Goal: Task Accomplishment & Management: Complete application form

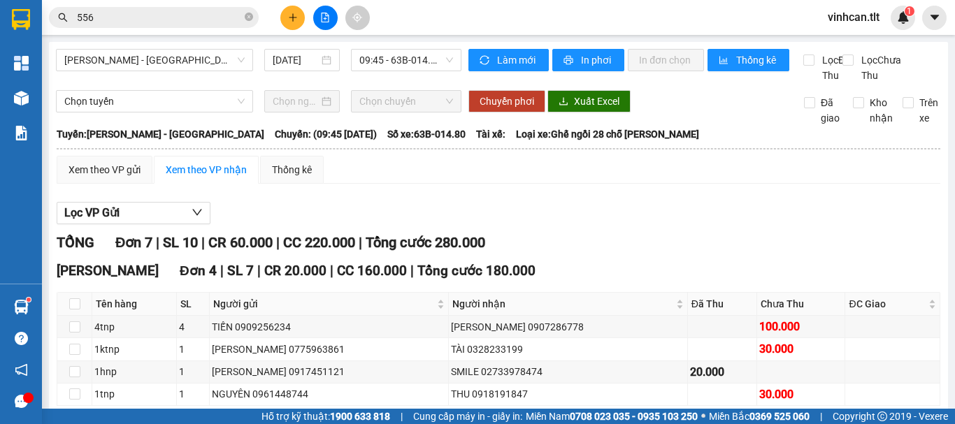
scroll to position [70, 0]
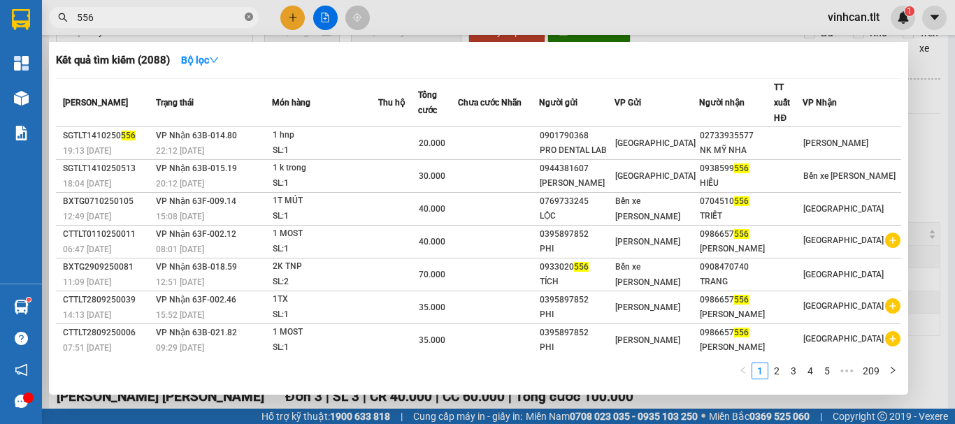
click at [247, 17] on icon "close-circle" at bounding box center [249, 17] width 8 height 8
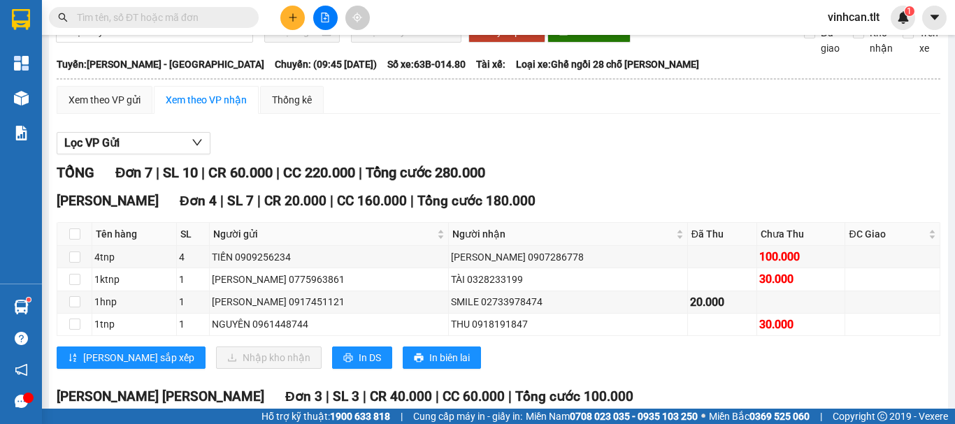
click at [217, 22] on input "text" at bounding box center [159, 17] width 165 height 15
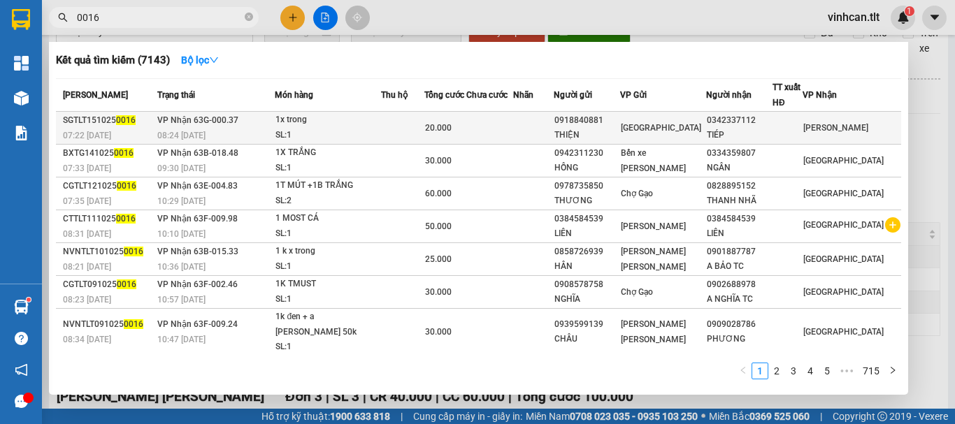
type input "0016"
click at [600, 116] on div "0918840881" at bounding box center [586, 120] width 65 height 15
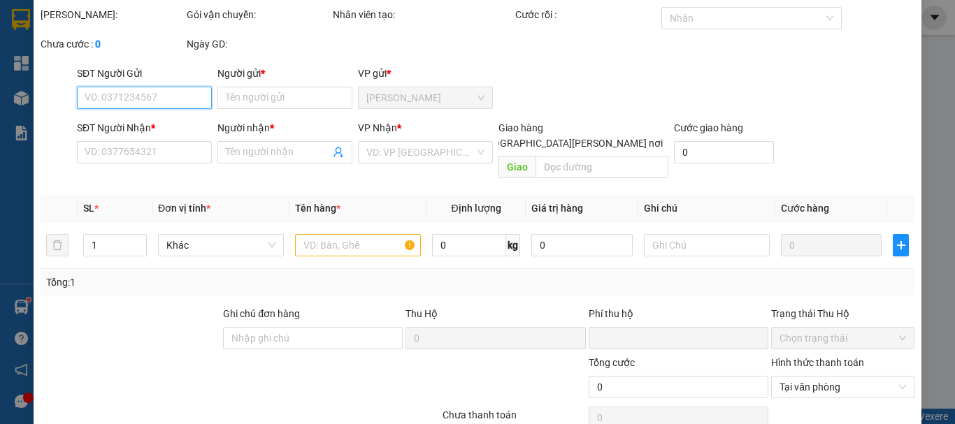
type input "0918840881"
type input "THIỆN"
type input "0342337112"
type input "TIÉP"
type input "0"
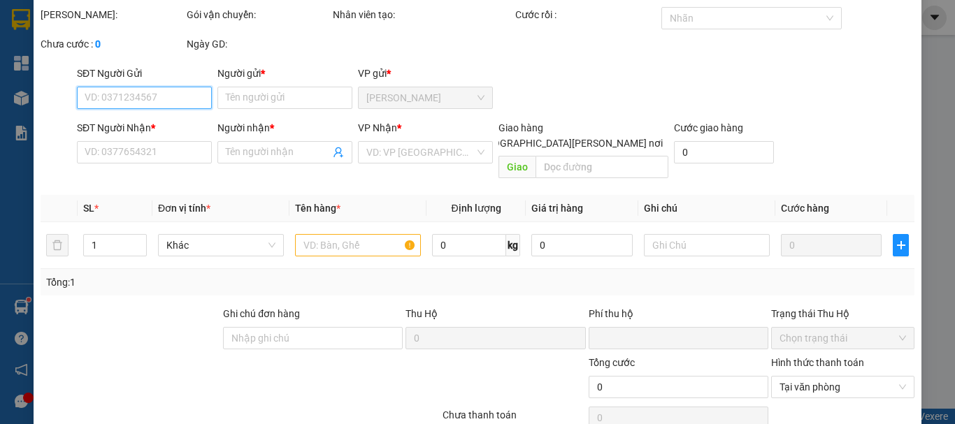
type input "20.000"
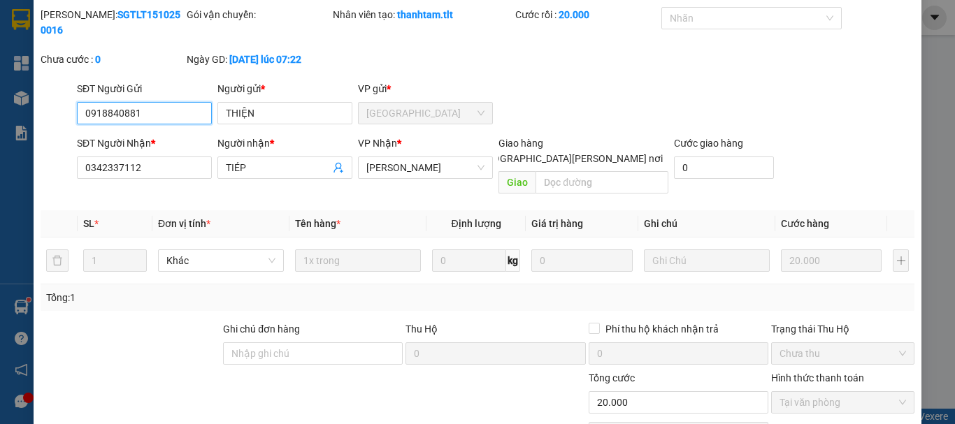
scroll to position [96, 0]
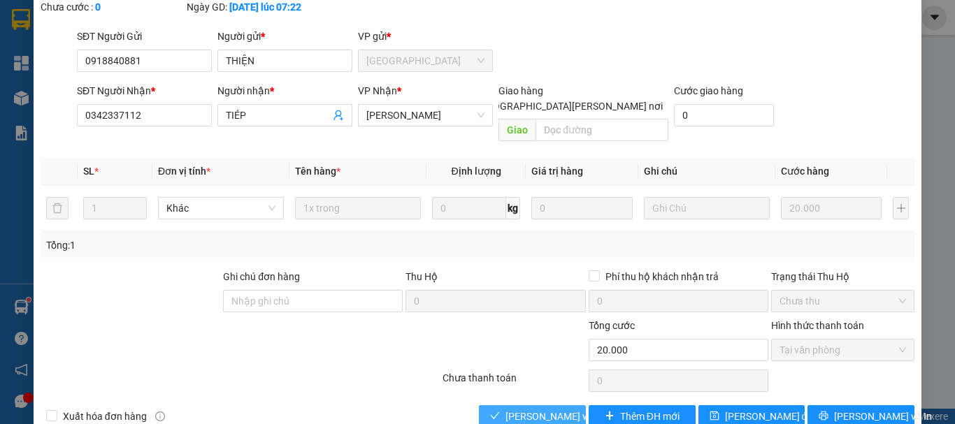
click at [548, 409] on span "[PERSON_NAME] và [PERSON_NAME] hàng" at bounding box center [599, 416] width 189 height 15
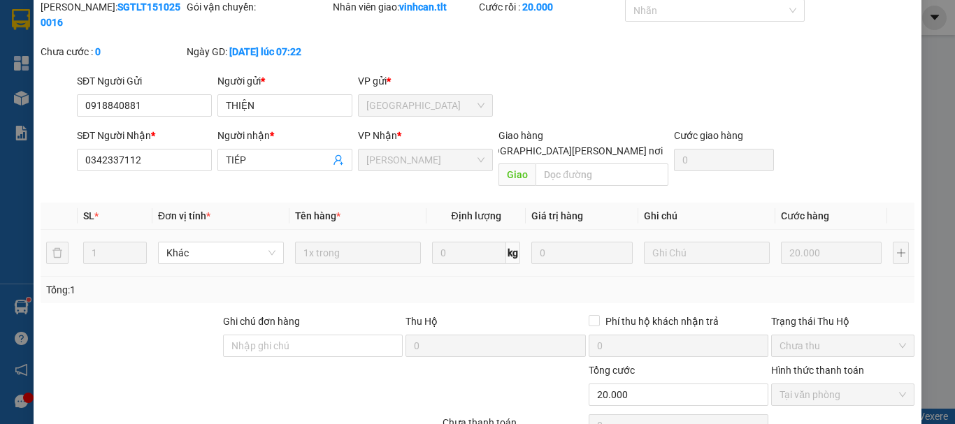
scroll to position [0, 0]
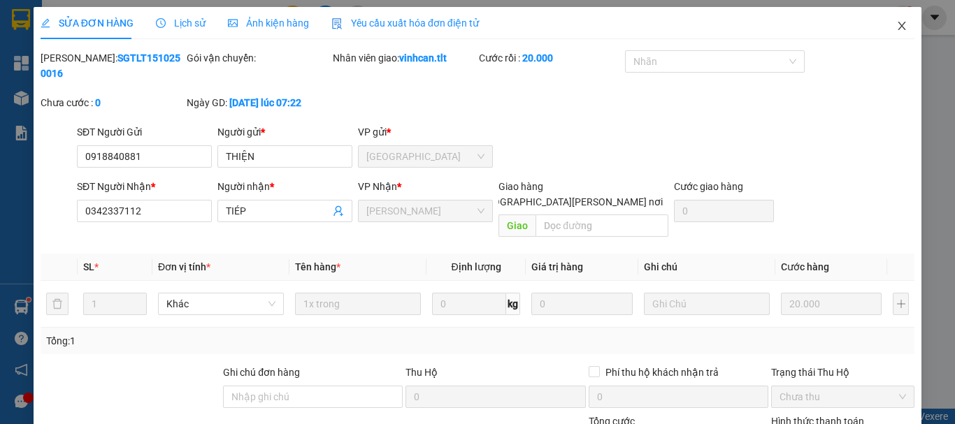
click at [898, 23] on icon "close" at bounding box center [902, 26] width 8 height 8
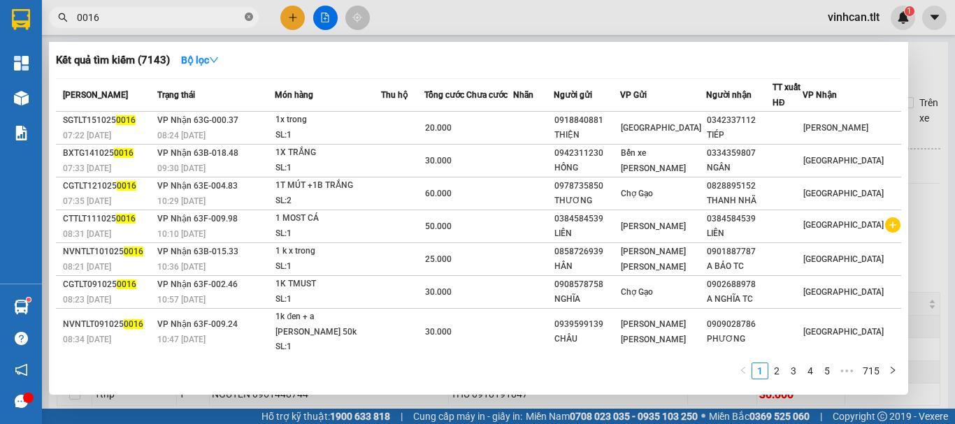
click at [246, 18] on icon "close-circle" at bounding box center [249, 17] width 8 height 8
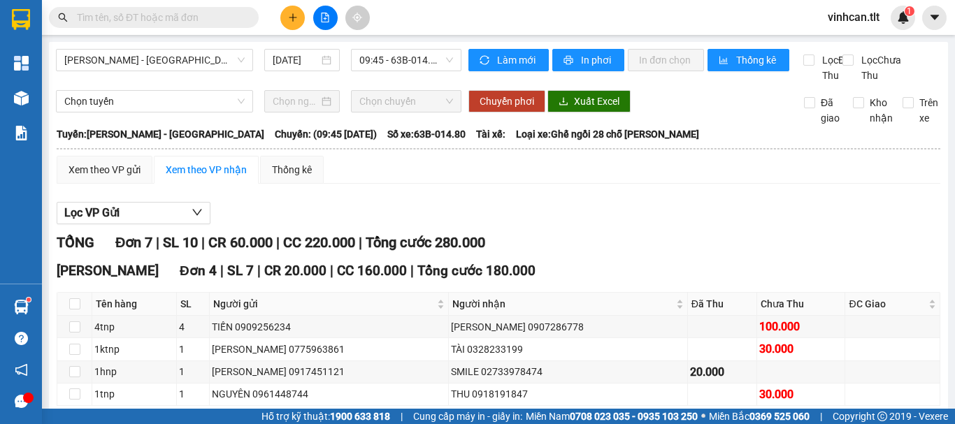
click at [171, 10] on input "text" at bounding box center [159, 17] width 165 height 15
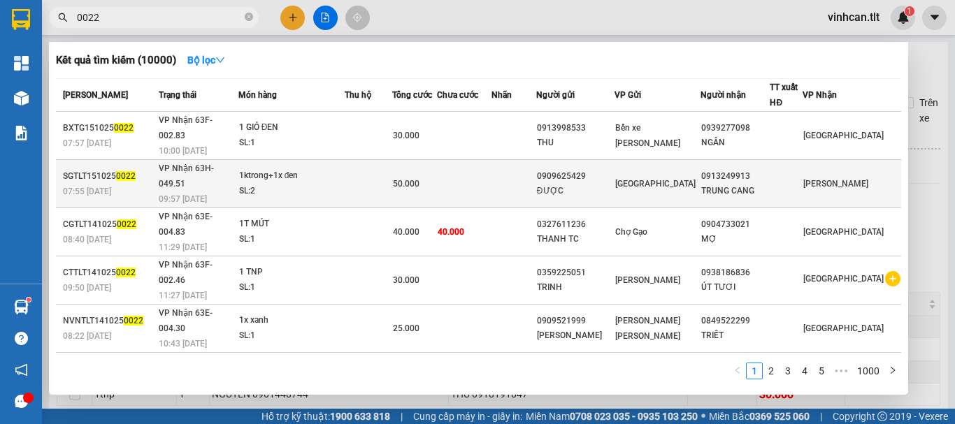
type input "0022"
click at [593, 169] on div "0909625429" at bounding box center [575, 176] width 77 height 15
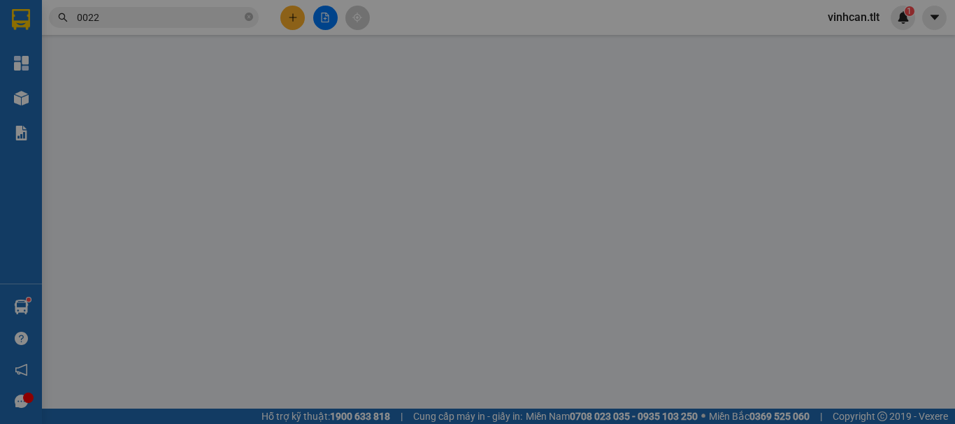
type input "0909625429"
type input "ĐƯỢC"
type input "0913249913"
type input "TRUNG CANG"
type input "0"
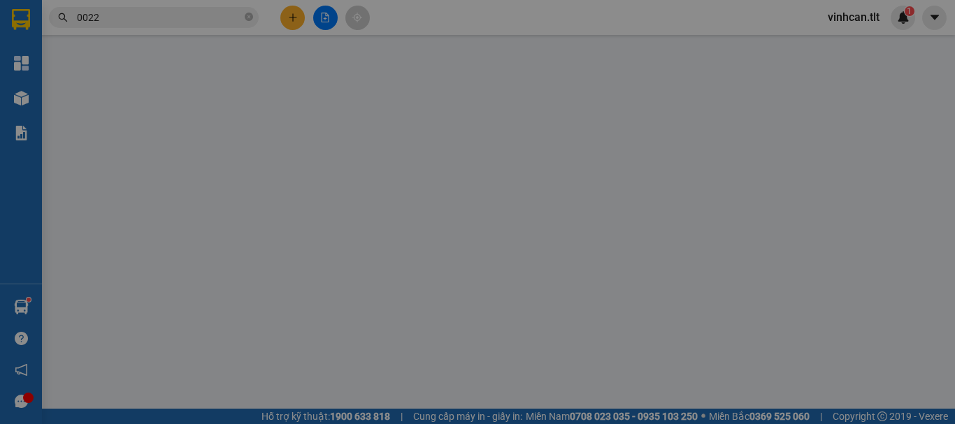
type input "50.000"
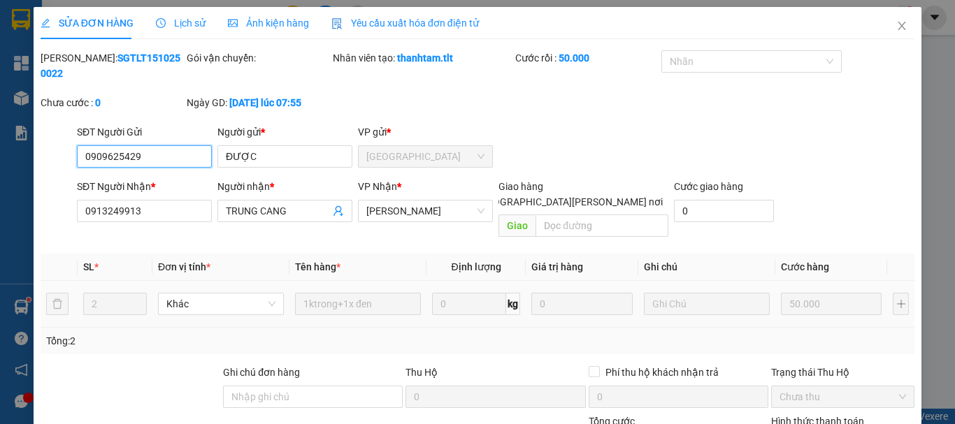
scroll to position [89, 0]
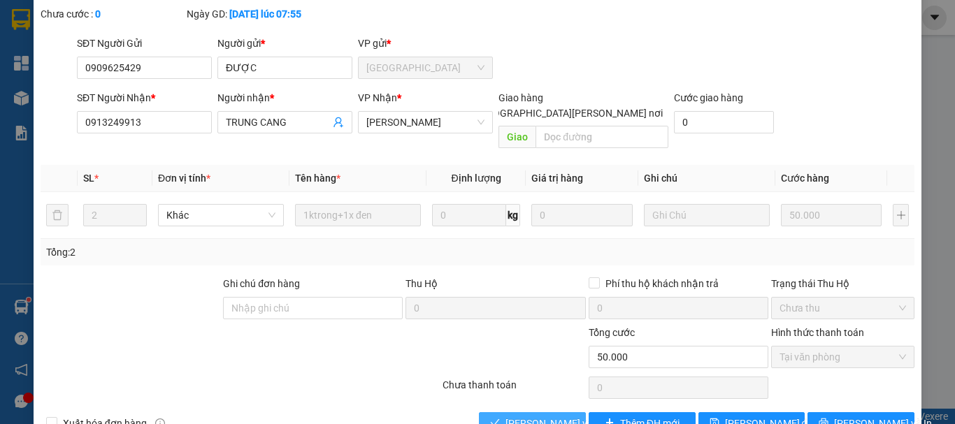
click at [530, 416] on span "[PERSON_NAME] và [PERSON_NAME] hàng" at bounding box center [599, 423] width 189 height 15
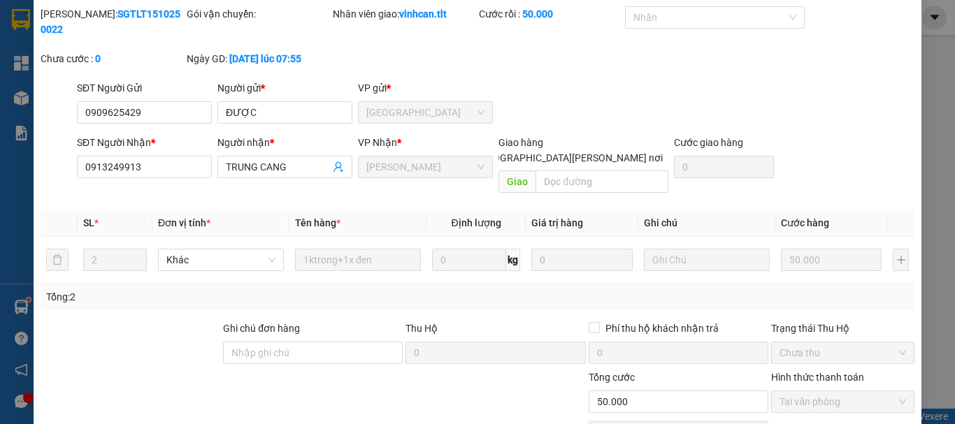
scroll to position [0, 0]
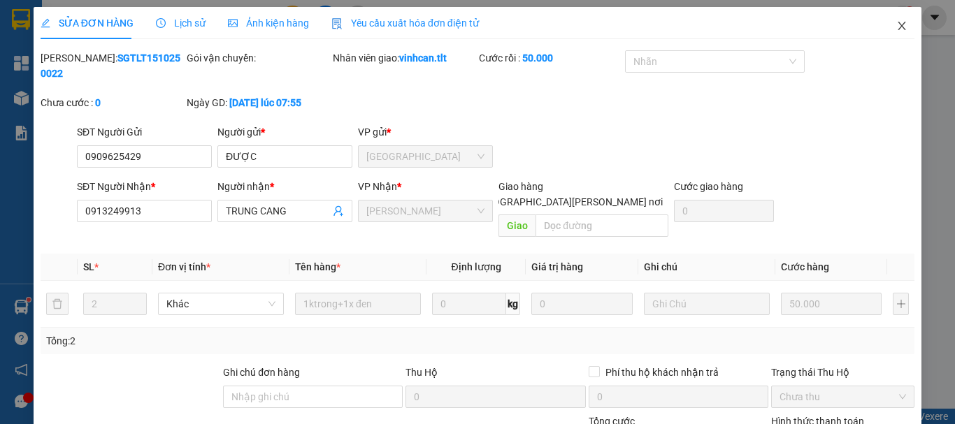
click at [896, 26] on icon "close" at bounding box center [901, 25] width 11 height 11
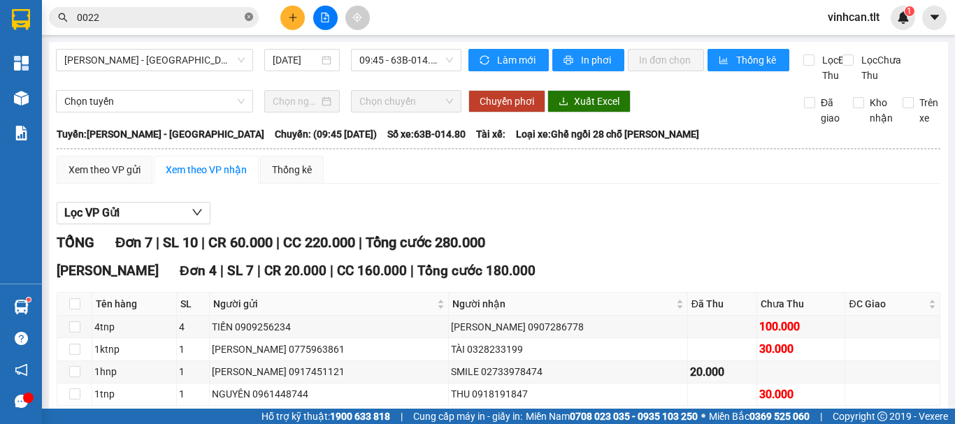
click at [250, 15] on icon "close-circle" at bounding box center [249, 17] width 8 height 8
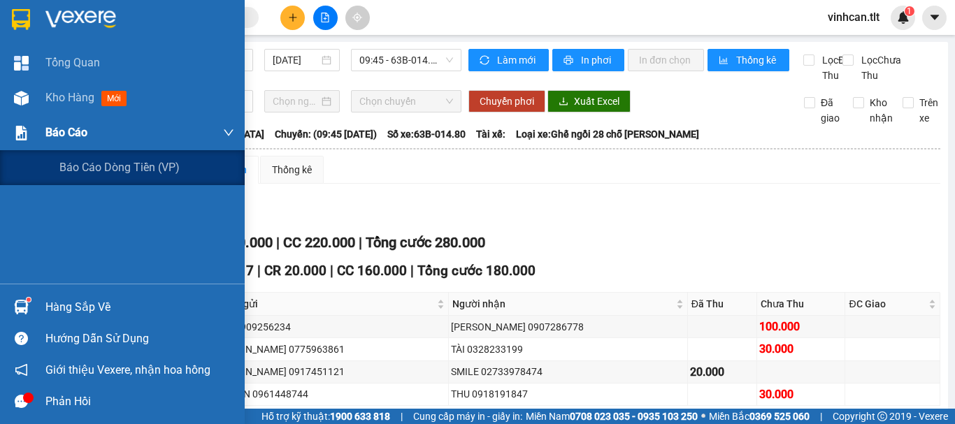
click at [68, 127] on span "Báo cáo" at bounding box center [66, 132] width 42 height 17
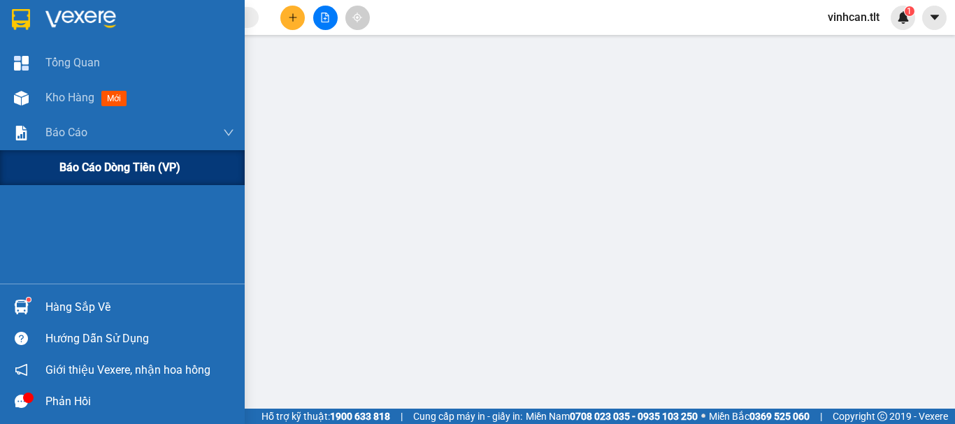
click at [89, 164] on span "Báo cáo dòng tiền (VP)" at bounding box center [119, 167] width 121 height 17
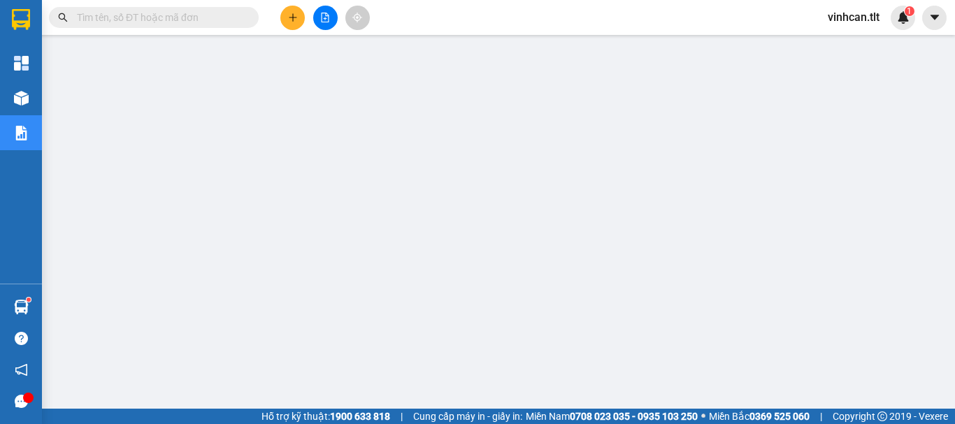
click at [207, 15] on input "text" at bounding box center [159, 17] width 165 height 15
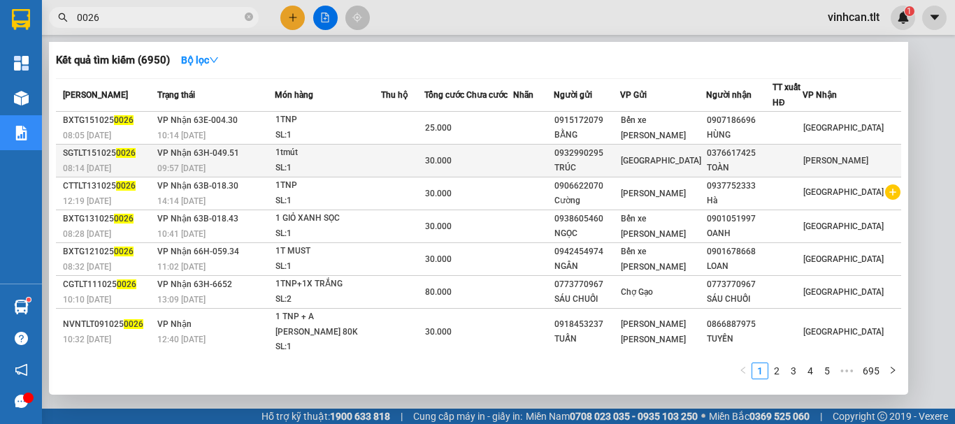
type input "0026"
click at [619, 157] on div "0932990295" at bounding box center [586, 153] width 65 height 15
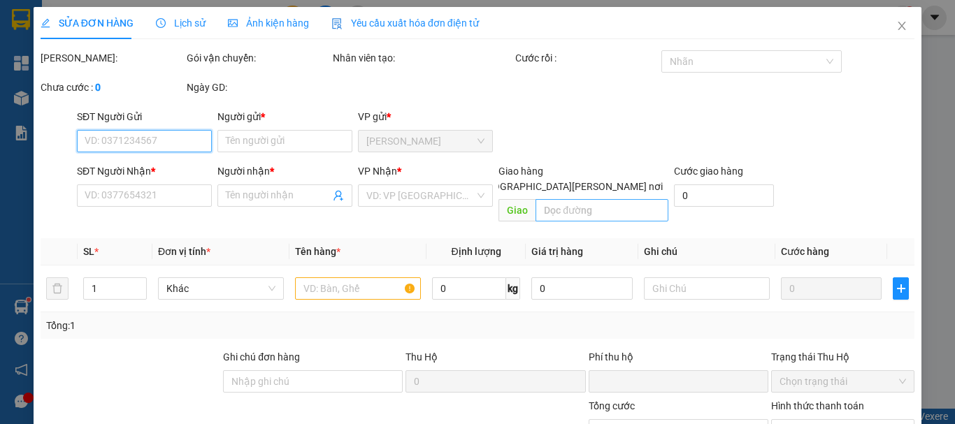
type input "0932990295"
type input "TRÚC"
type input "0376617425"
type input "TOÀN"
type input "0"
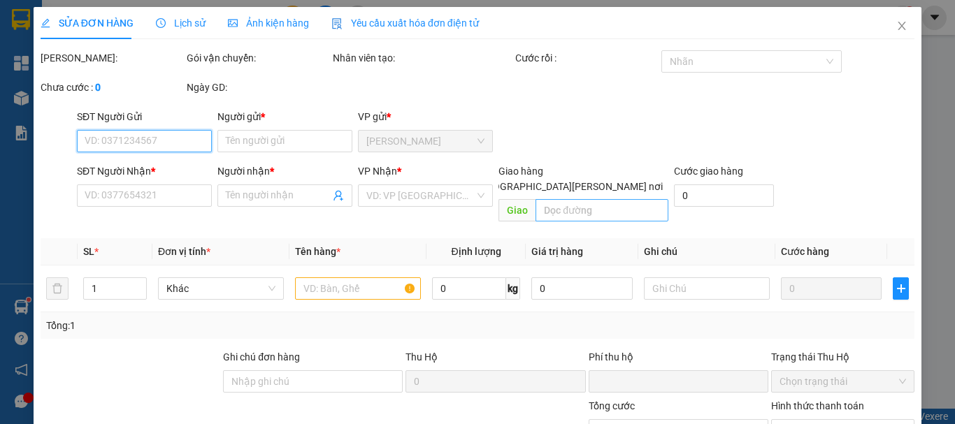
type input "30.000"
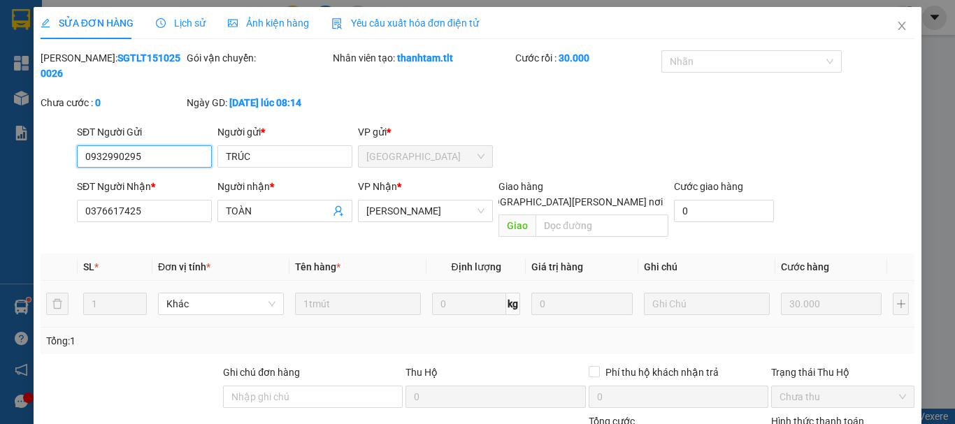
scroll to position [96, 0]
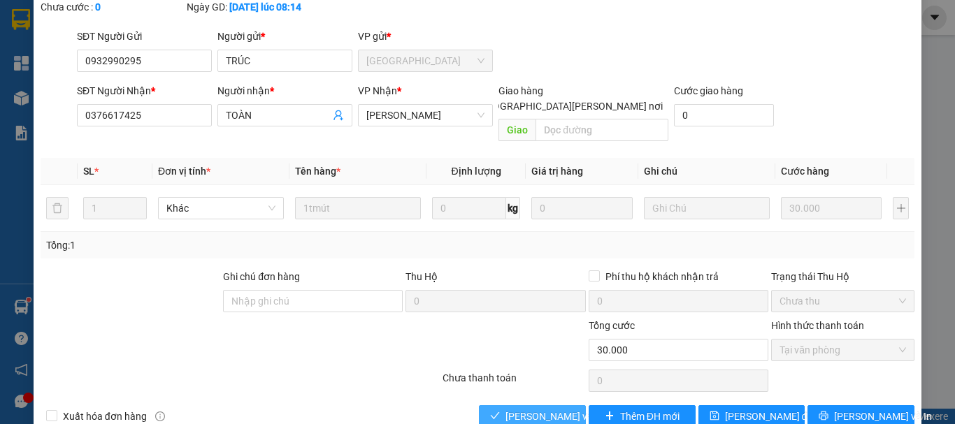
click at [563, 409] on span "[PERSON_NAME] và [PERSON_NAME] hàng" at bounding box center [599, 416] width 189 height 15
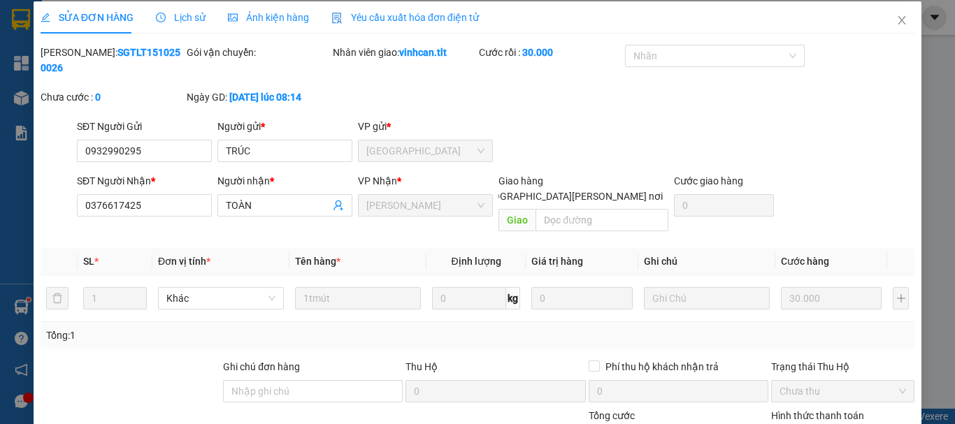
scroll to position [0, 0]
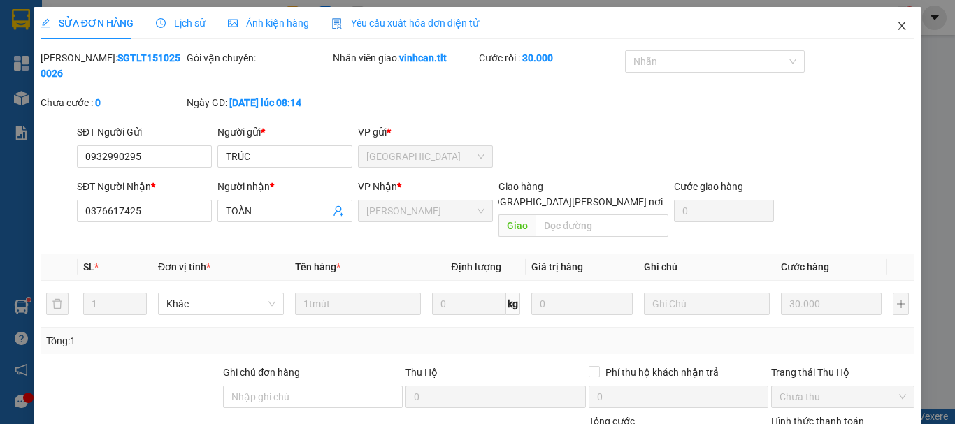
click at [898, 28] on icon "close" at bounding box center [902, 26] width 8 height 8
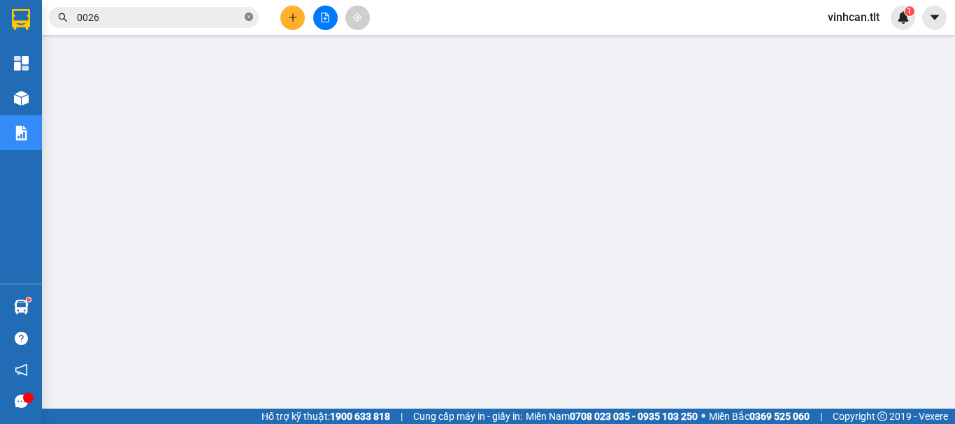
click at [249, 18] on icon "close-circle" at bounding box center [249, 17] width 8 height 8
click at [157, 16] on input "text" at bounding box center [159, 17] width 165 height 15
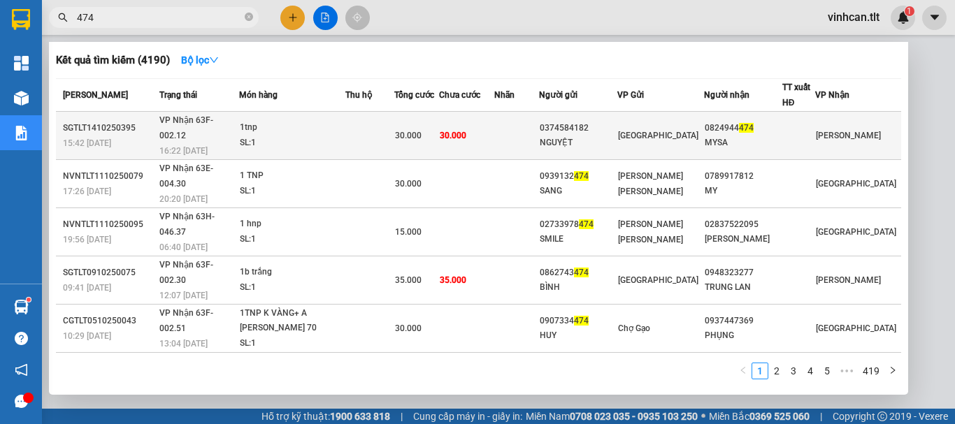
type input "474"
click at [588, 121] on div "0374584182" at bounding box center [577, 128] width 77 height 15
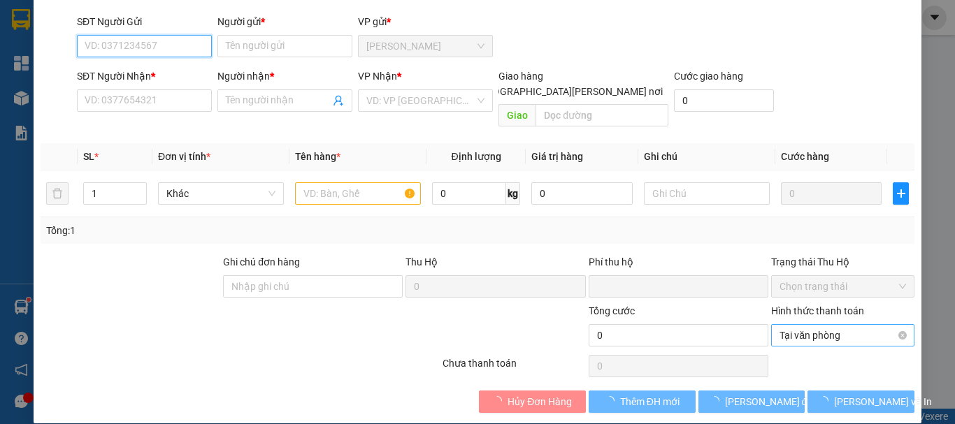
type input "0374584182"
type input "NGUYỆT"
type input "0824944474"
type input "MYSA"
type input "0"
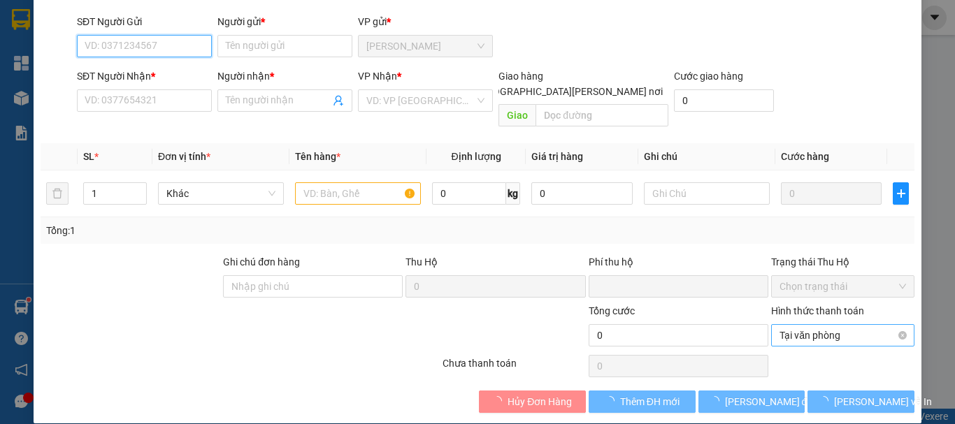
type input "30.000"
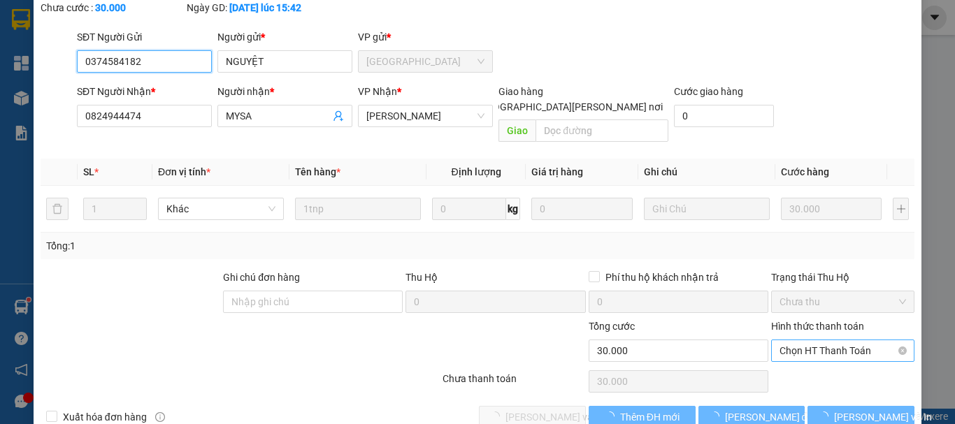
scroll to position [96, 0]
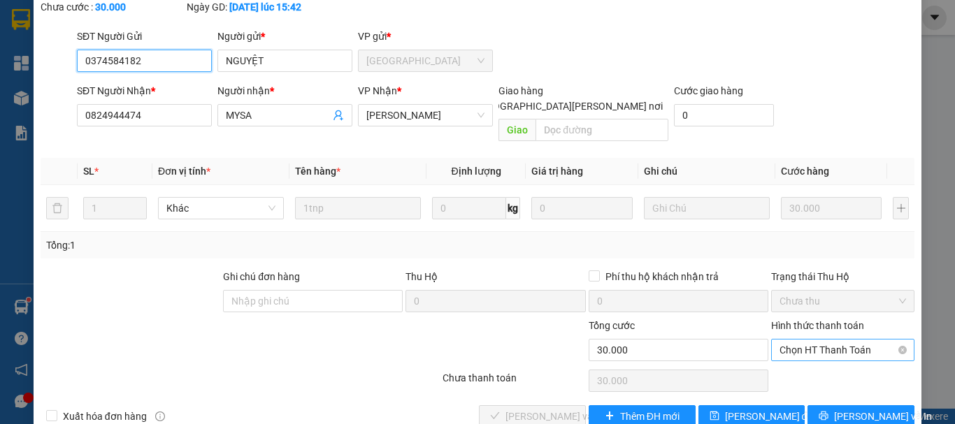
drag, startPoint x: 790, startPoint y: 314, endPoint x: 796, endPoint y: 325, distance: 12.5
click at [792, 340] on span "Chọn HT Thanh Toán" at bounding box center [842, 350] width 126 height 21
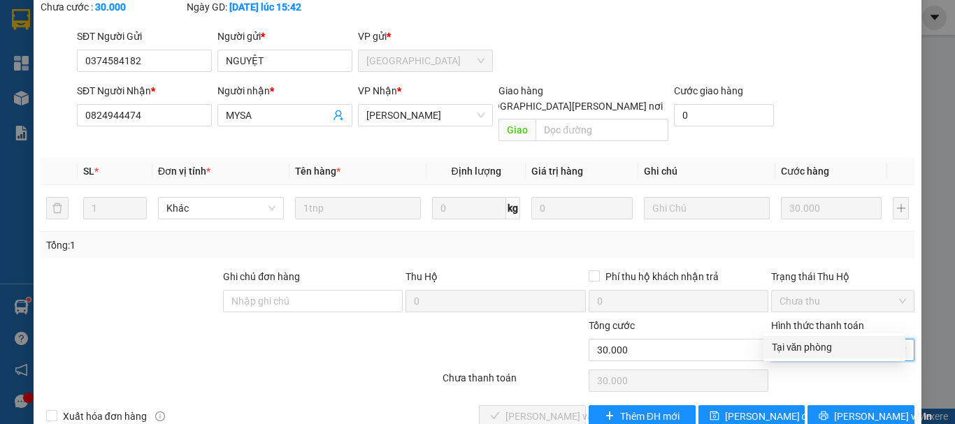
click at [800, 346] on div "Tại văn phòng" at bounding box center [833, 347] width 125 height 15
type input "0"
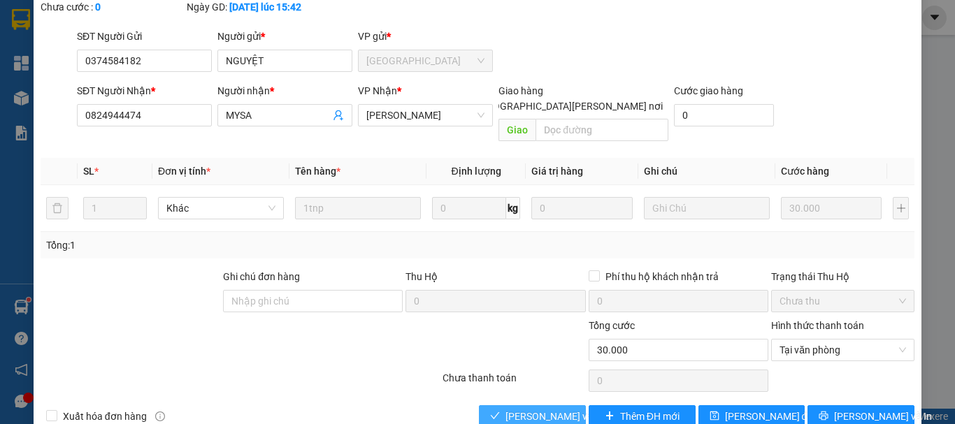
click at [565, 409] on span "[PERSON_NAME] và [PERSON_NAME] hàng" at bounding box center [599, 416] width 189 height 15
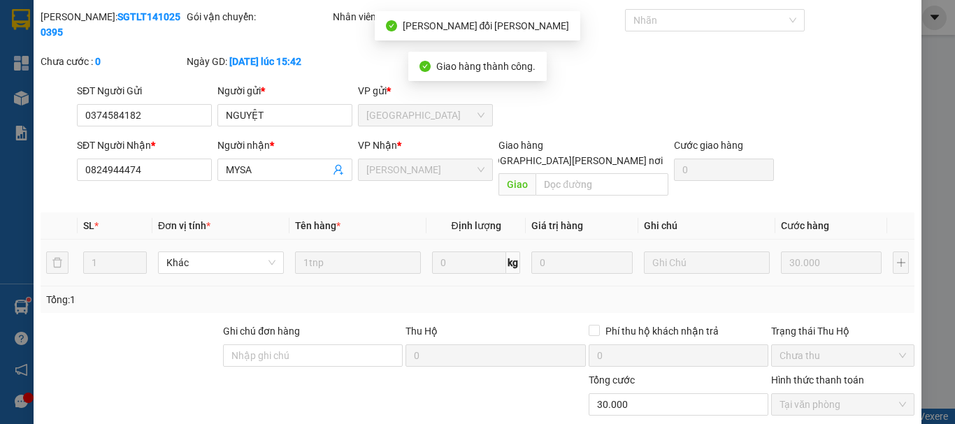
scroll to position [0, 0]
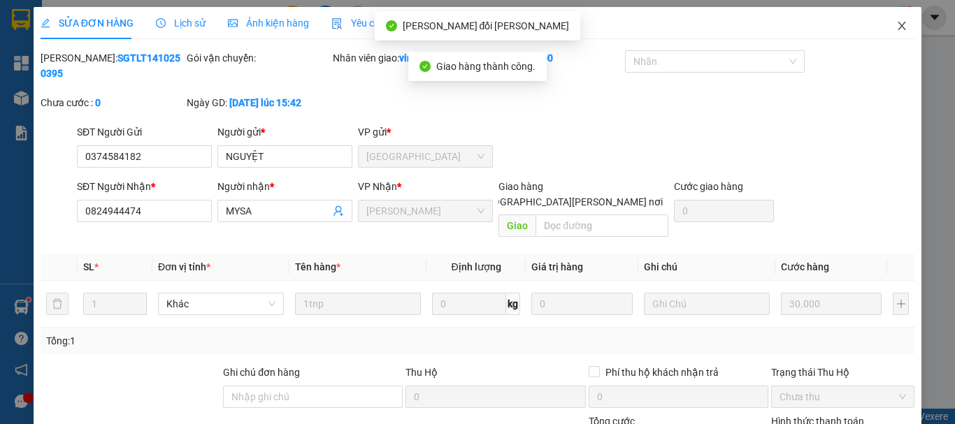
click at [898, 26] on icon "close" at bounding box center [902, 26] width 8 height 8
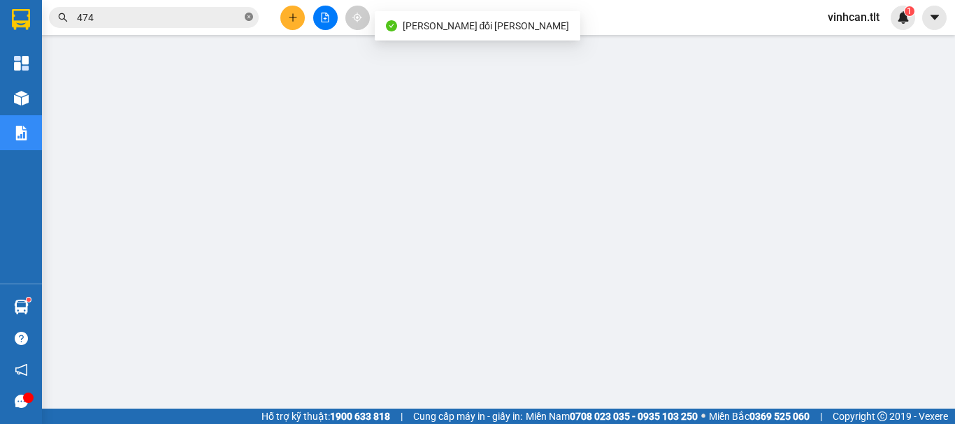
click at [250, 16] on icon "close-circle" at bounding box center [249, 17] width 8 height 8
click at [205, 23] on input "text" at bounding box center [159, 17] width 165 height 15
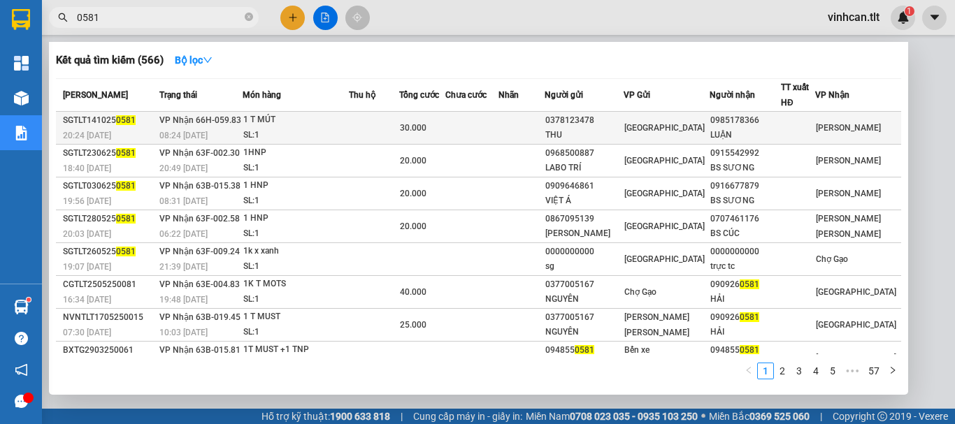
type input "0581"
click at [596, 121] on div "0378123478" at bounding box center [584, 120] width 78 height 15
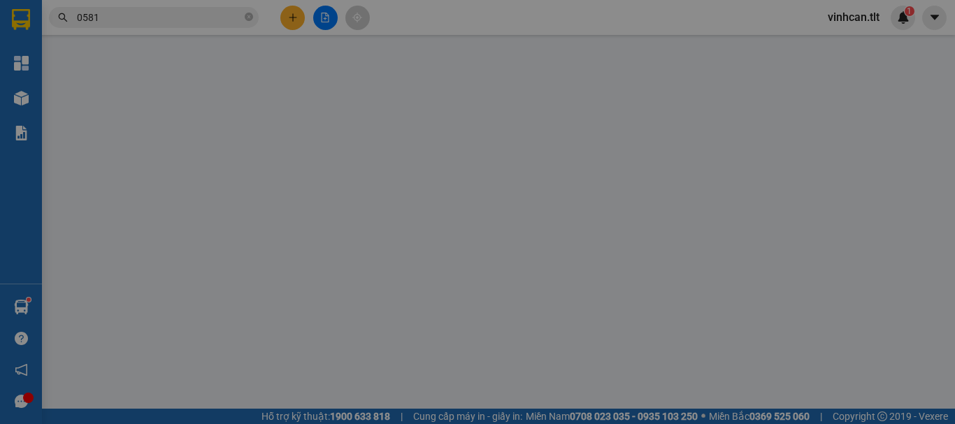
type input "0378123478"
type input "THU"
type input "0985178366"
type input "LUẬN"
type input "0"
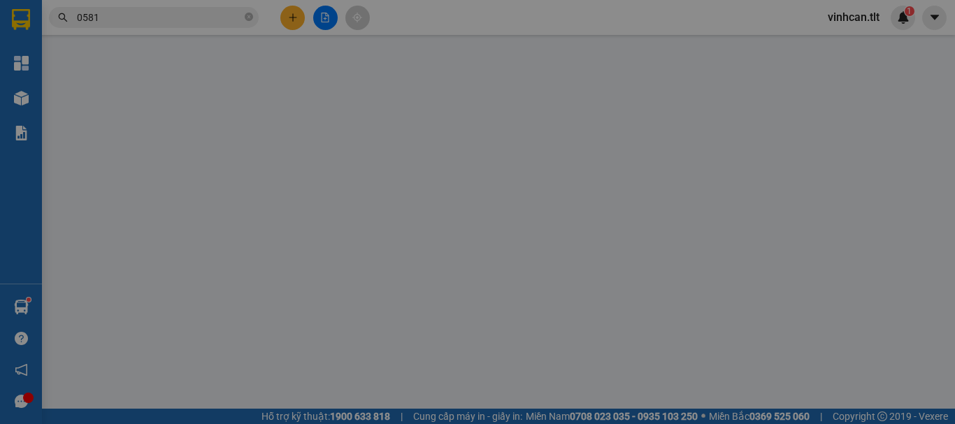
type input "30.000"
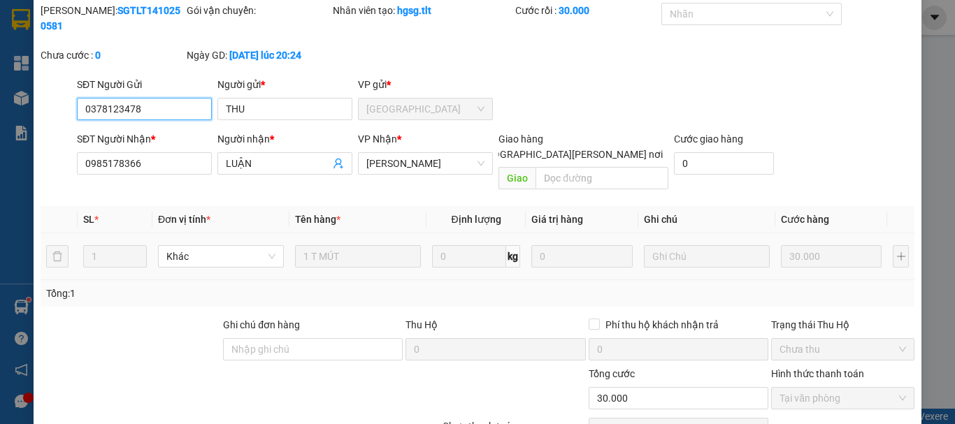
scroll to position [96, 0]
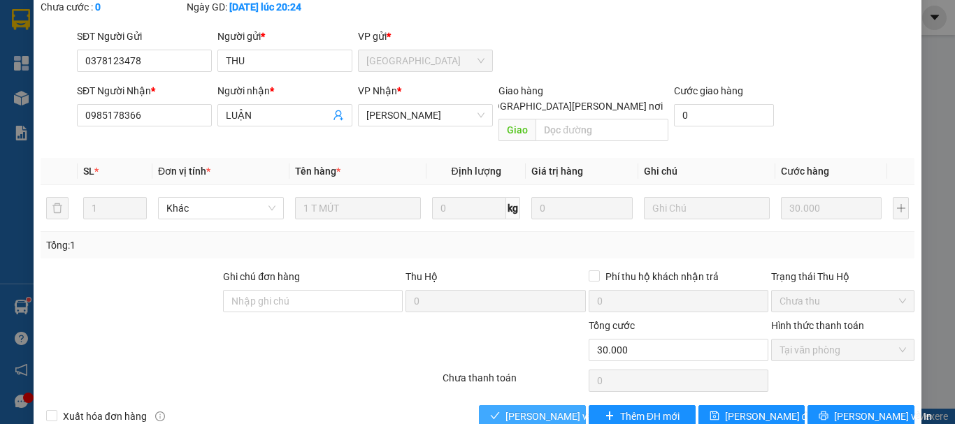
click at [536, 405] on button "[PERSON_NAME] và [PERSON_NAME] hàng" at bounding box center [532, 416] width 107 height 22
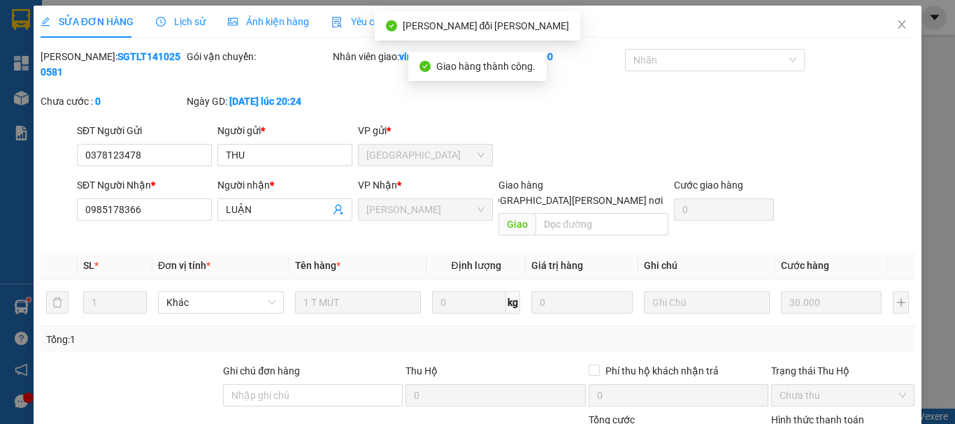
scroll to position [0, 0]
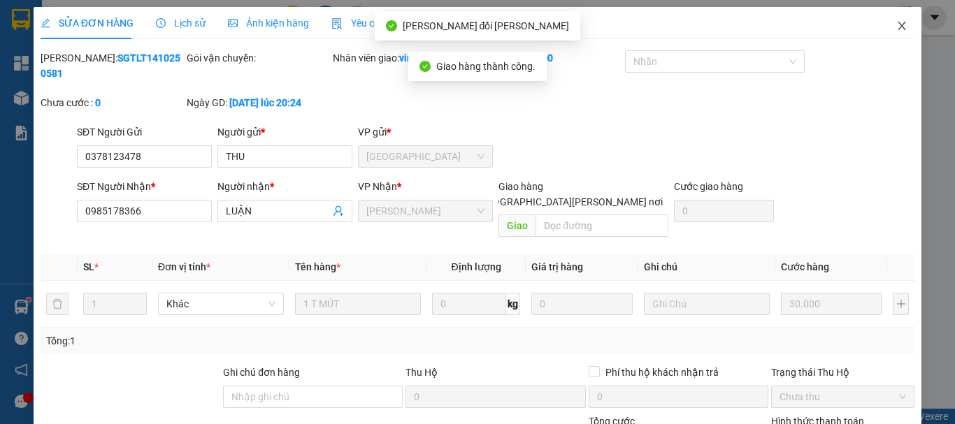
click at [896, 24] on icon "close" at bounding box center [901, 25] width 11 height 11
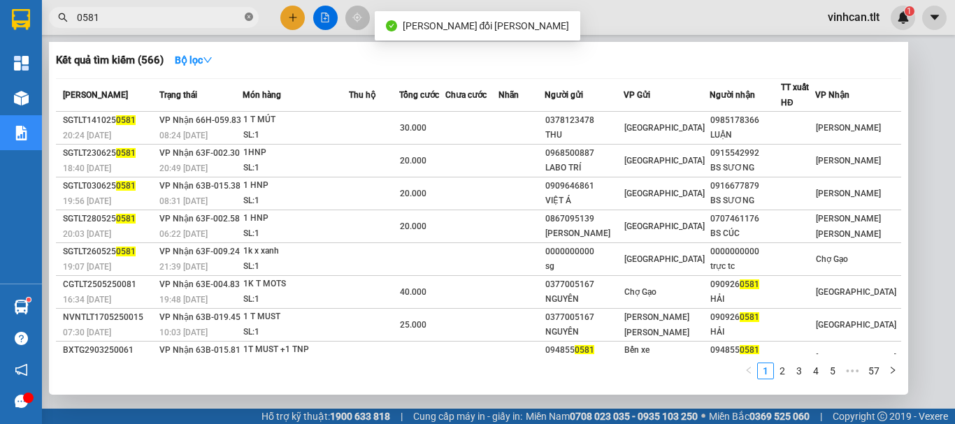
click at [247, 17] on icon "close-circle" at bounding box center [249, 17] width 8 height 8
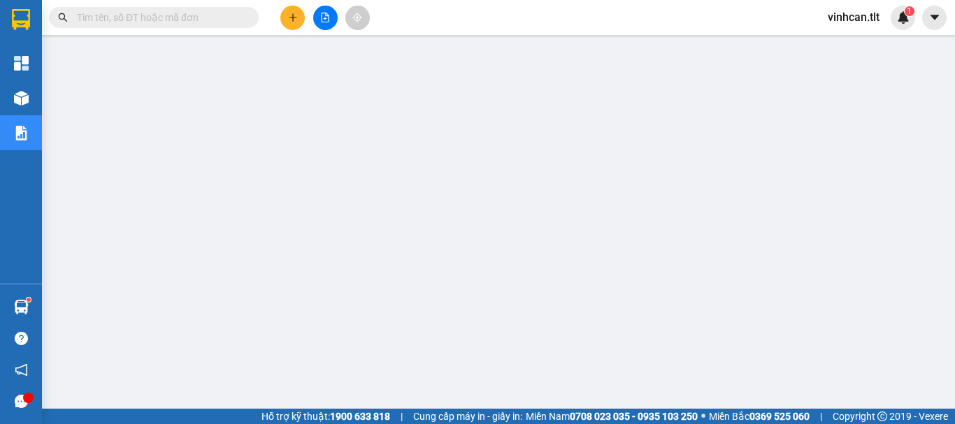
click at [184, 22] on input "text" at bounding box center [159, 17] width 165 height 15
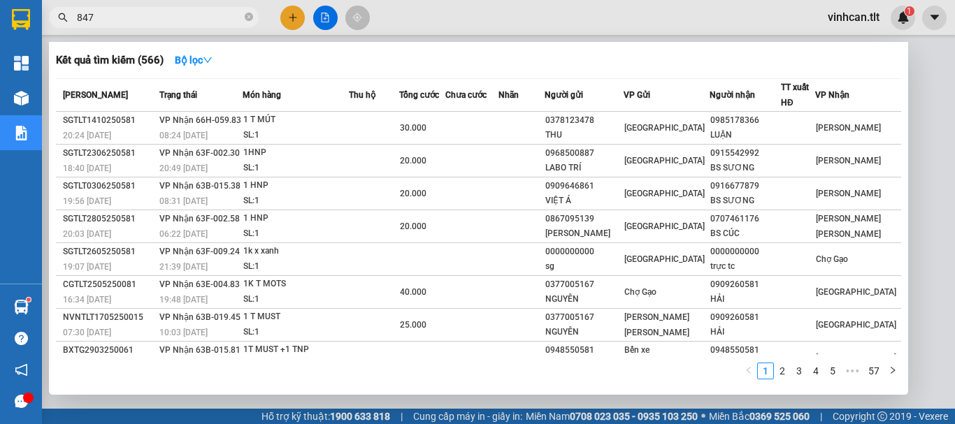
type input "8474"
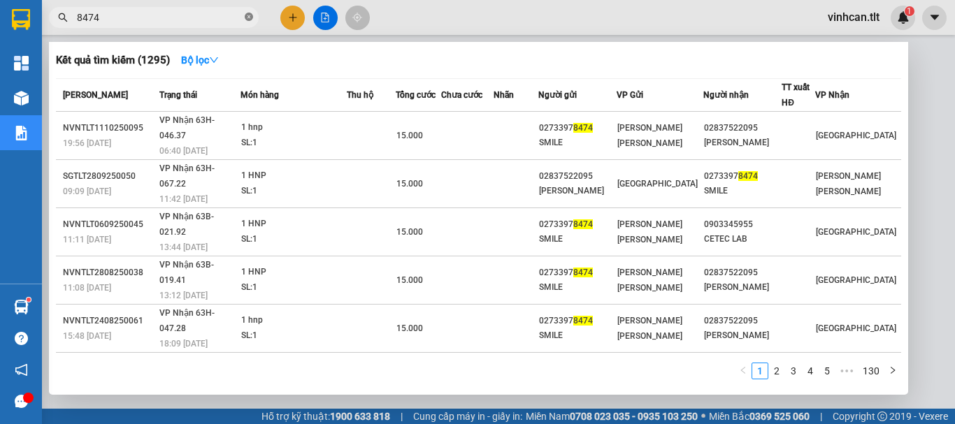
click at [247, 18] on icon "close-circle" at bounding box center [249, 17] width 8 height 8
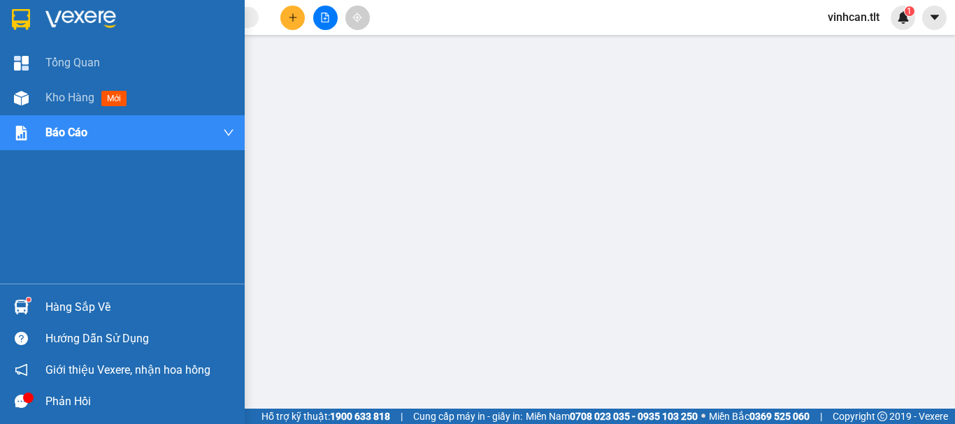
drag, startPoint x: 94, startPoint y: 305, endPoint x: 109, endPoint y: 307, distance: 14.9
click at [98, 306] on div "Hàng sắp về" at bounding box center [139, 307] width 189 height 21
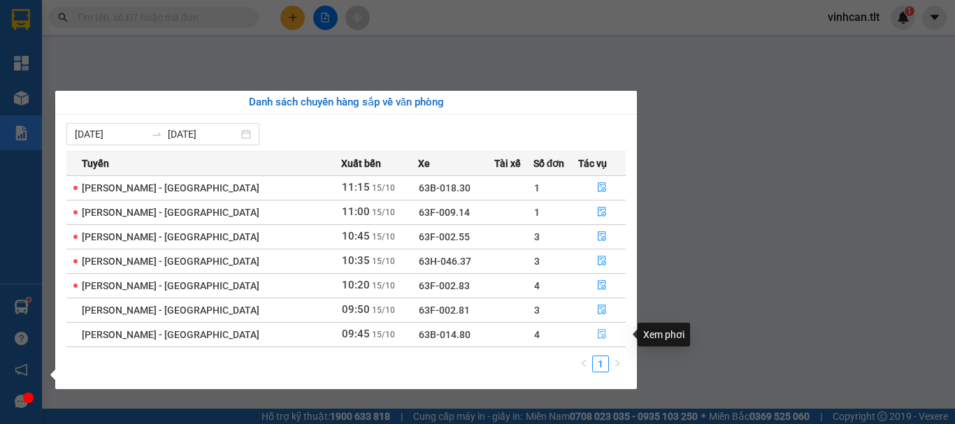
click at [597, 331] on icon "file-done" at bounding box center [602, 334] width 10 height 10
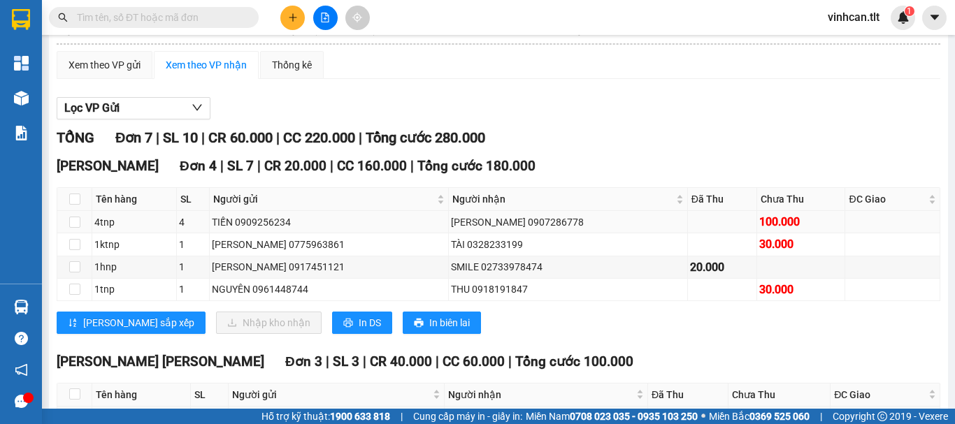
scroll to position [140, 0]
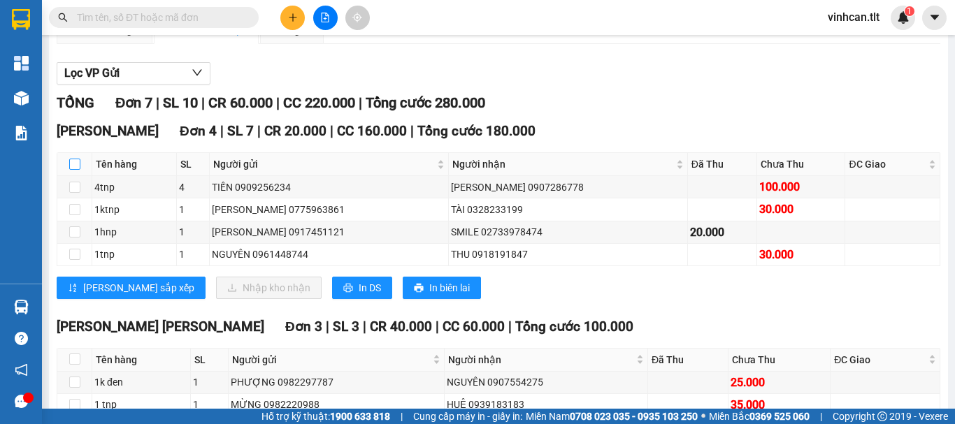
click at [71, 170] on input "checkbox" at bounding box center [74, 164] width 11 height 11
checkbox input "true"
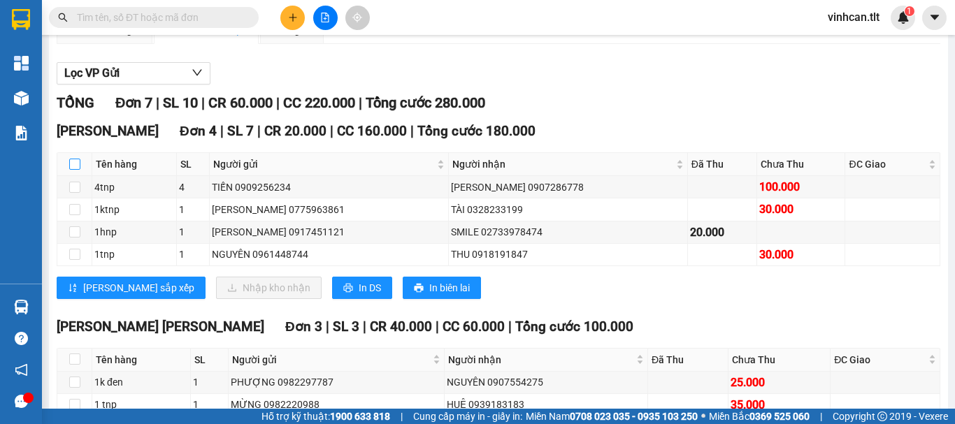
checkbox input "true"
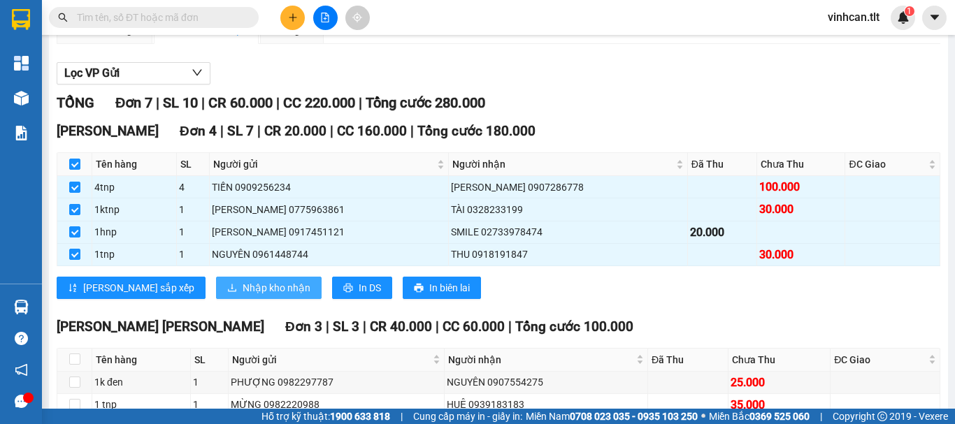
click at [242, 296] on span "Nhập kho nhận" at bounding box center [276, 287] width 68 height 15
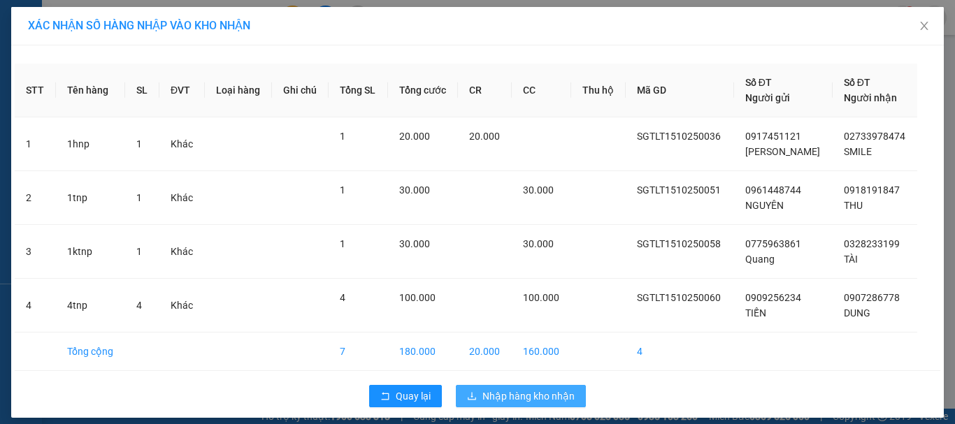
click at [533, 402] on span "Nhập hàng kho nhận" at bounding box center [528, 396] width 92 height 15
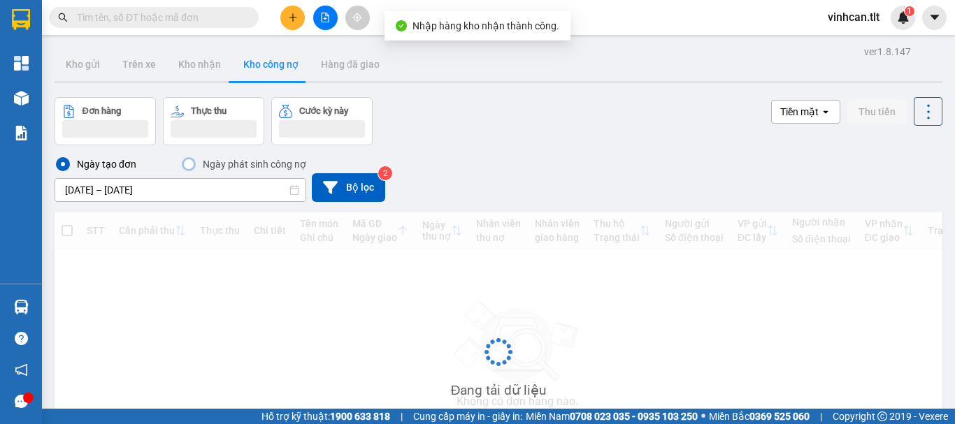
click at [188, 19] on input "text" at bounding box center [159, 17] width 165 height 15
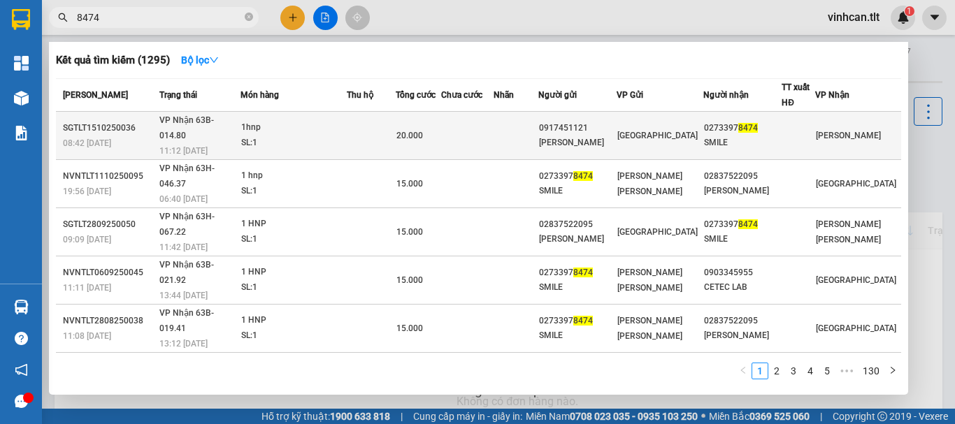
type input "8474"
click at [598, 136] on div "[PERSON_NAME]" at bounding box center [577, 143] width 77 height 15
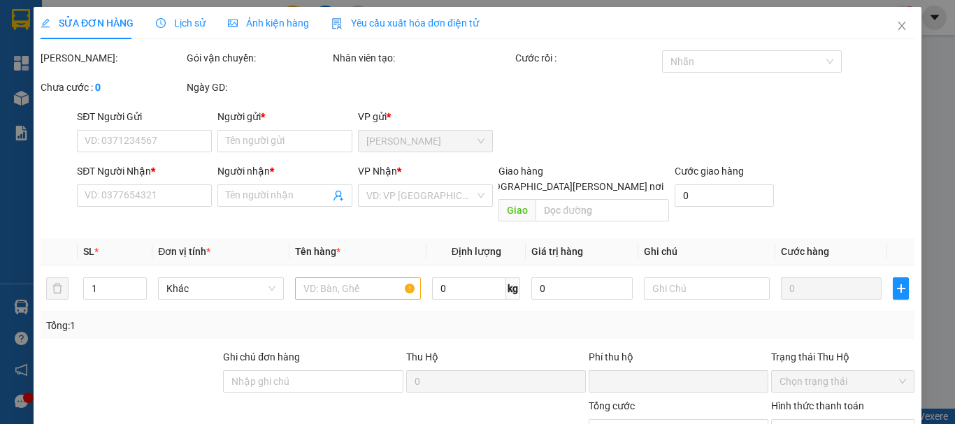
type input "0917451121"
type input "[PERSON_NAME]"
type input "02733978474"
type input "SMILE"
type input "0"
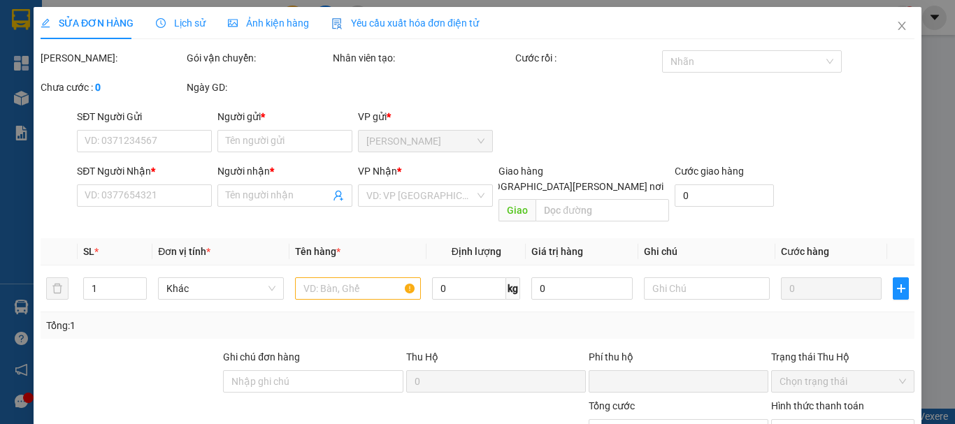
type input "20.000"
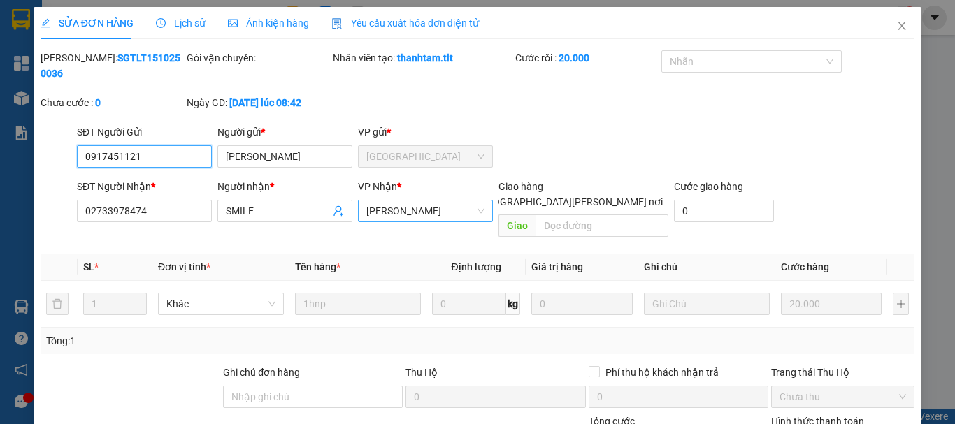
click at [419, 201] on span "[PERSON_NAME]" at bounding box center [425, 211] width 118 height 21
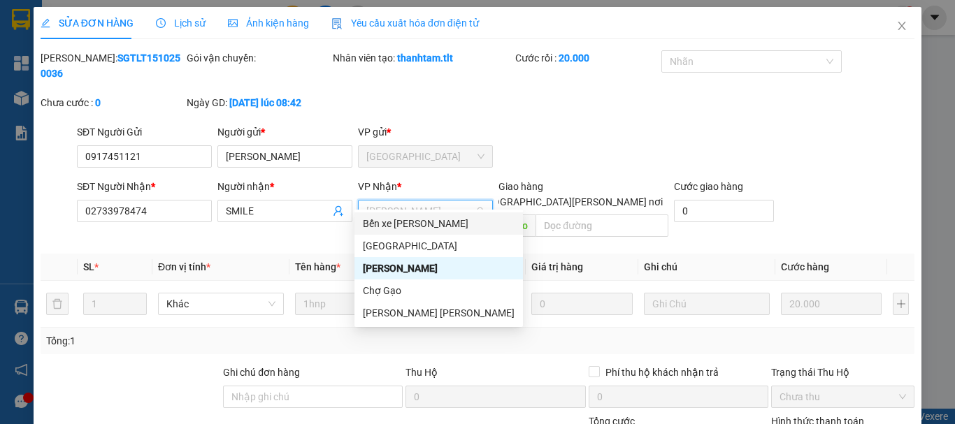
click at [411, 227] on div "Bến xe [PERSON_NAME]" at bounding box center [439, 223] width 152 height 15
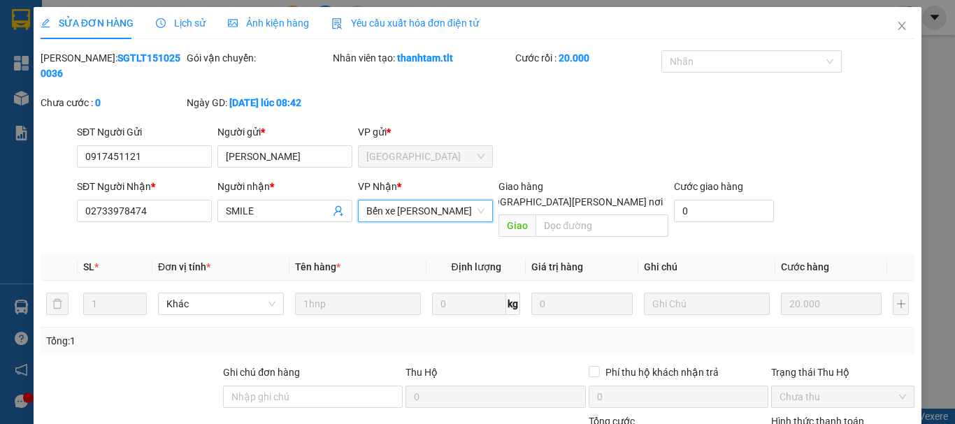
scroll to position [96, 0]
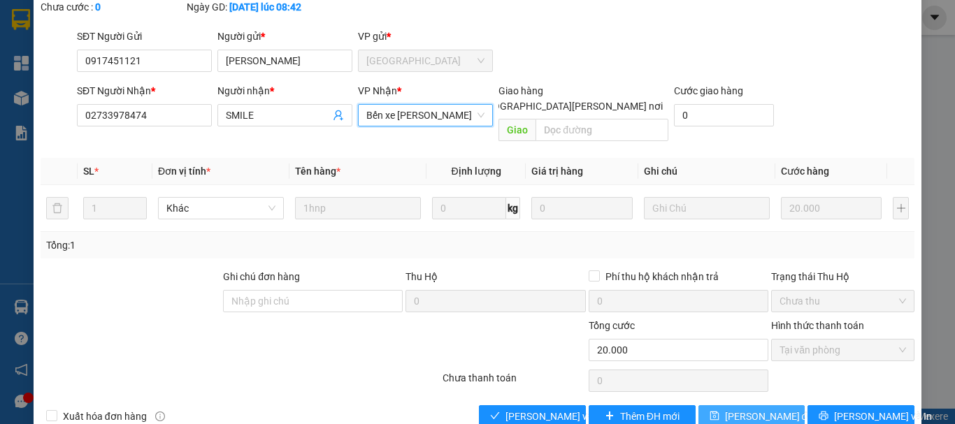
click at [747, 409] on span "[PERSON_NAME] đổi" at bounding box center [770, 416] width 90 height 15
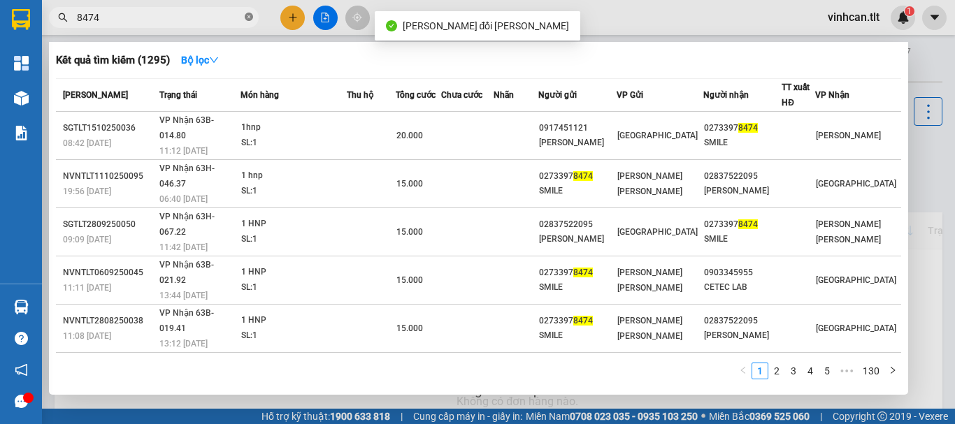
click at [247, 14] on icon "close-circle" at bounding box center [249, 17] width 8 height 8
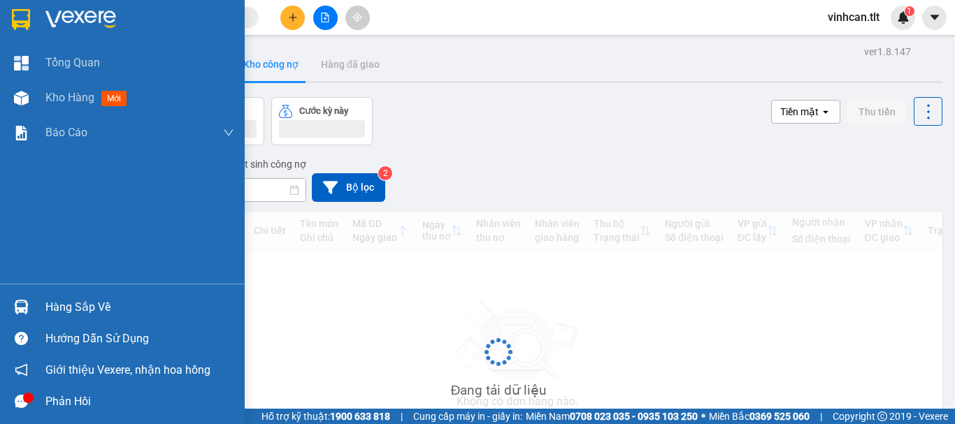
click at [85, 303] on div "Hàng sắp về" at bounding box center [139, 307] width 189 height 21
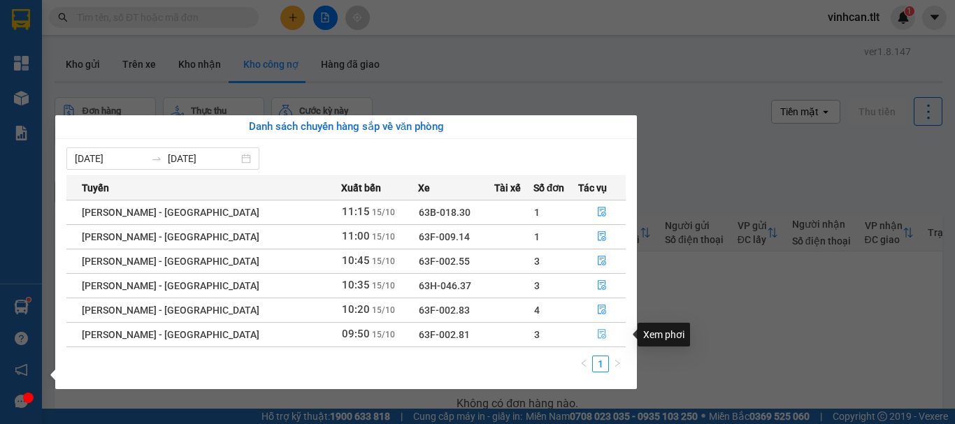
click at [597, 331] on icon "file-done" at bounding box center [602, 334] width 10 height 10
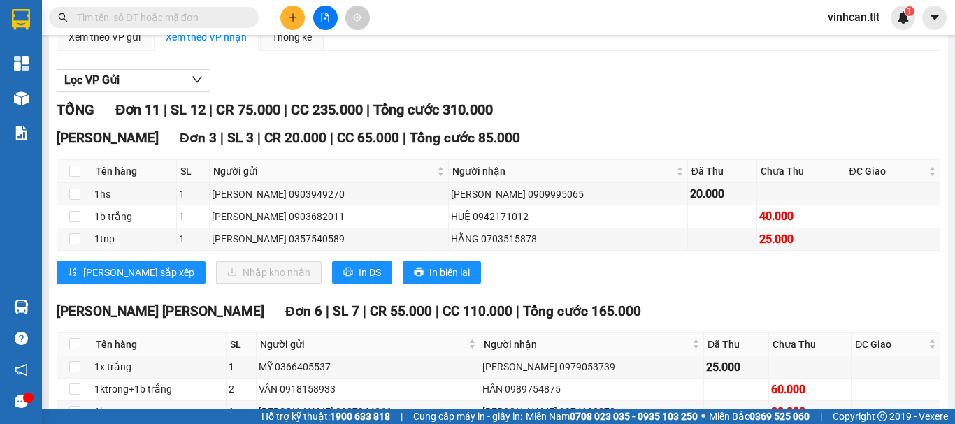
scroll to position [140, 0]
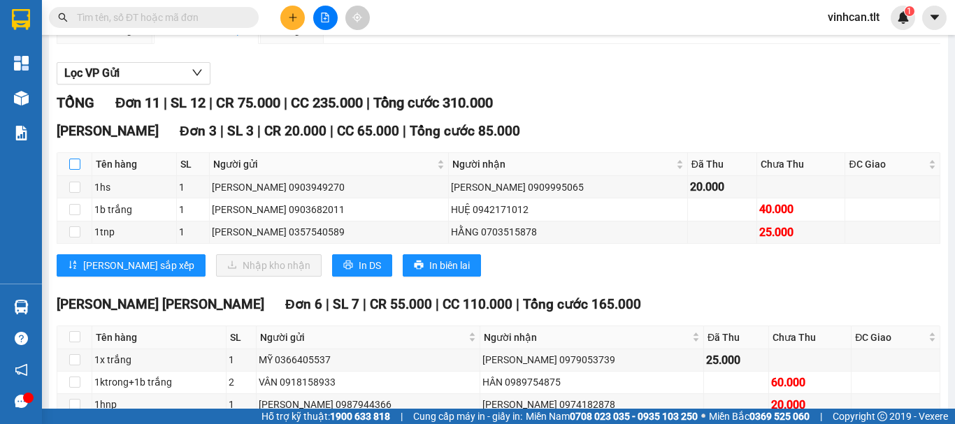
click at [73, 170] on input "checkbox" at bounding box center [74, 164] width 11 height 11
checkbox input "true"
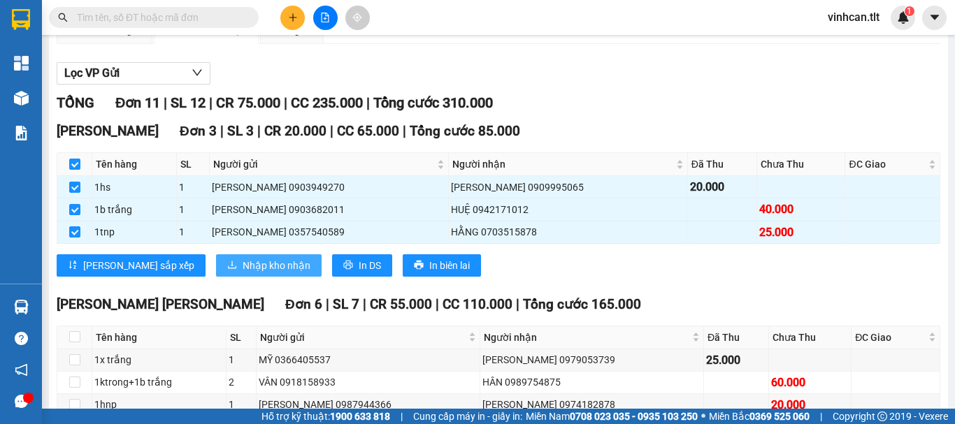
click at [242, 273] on span "Nhập kho nhận" at bounding box center [276, 265] width 68 height 15
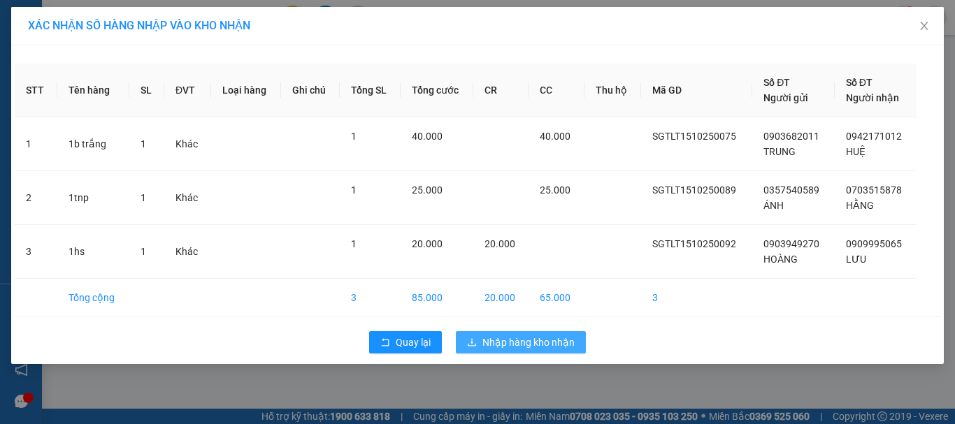
click at [526, 338] on span "Nhập hàng kho nhận" at bounding box center [528, 342] width 92 height 15
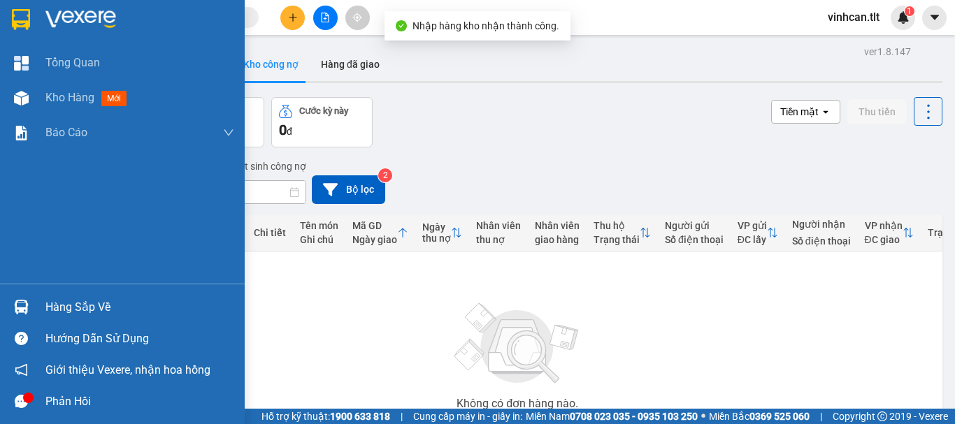
drag, startPoint x: 79, startPoint y: 304, endPoint x: 117, endPoint y: 312, distance: 38.7
click at [80, 304] on div "Hàng sắp về" at bounding box center [139, 307] width 189 height 21
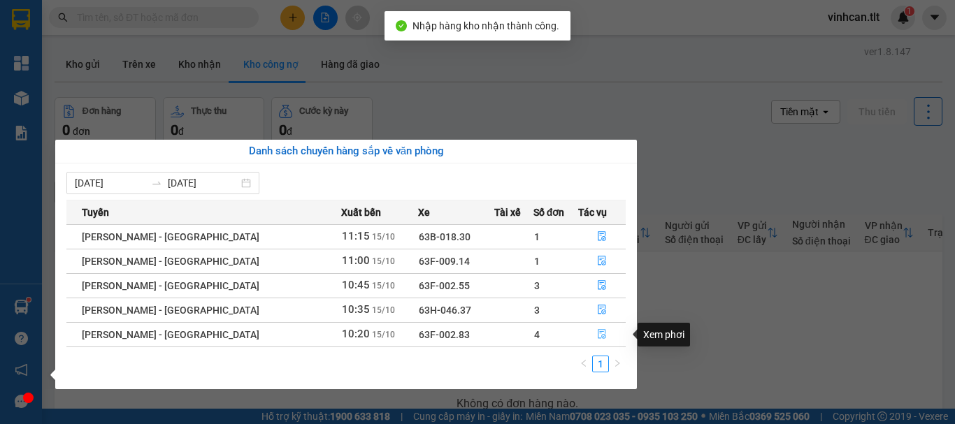
click at [597, 336] on icon "file-done" at bounding box center [602, 334] width 10 height 10
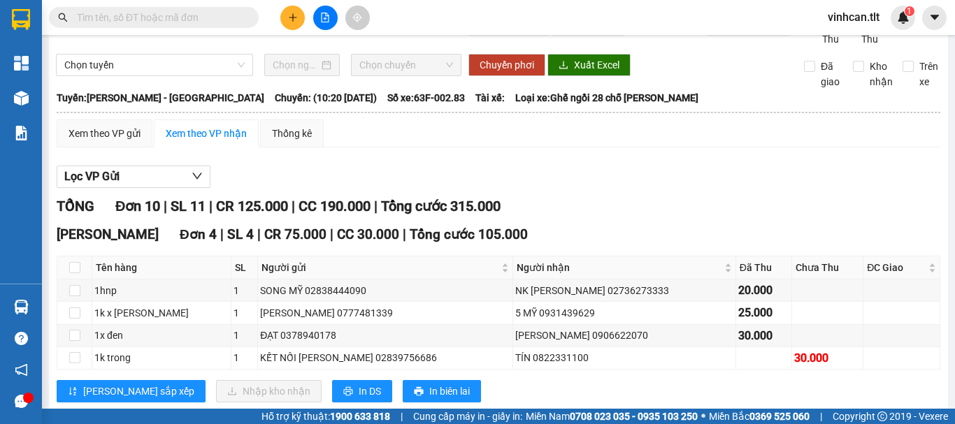
scroll to position [70, 0]
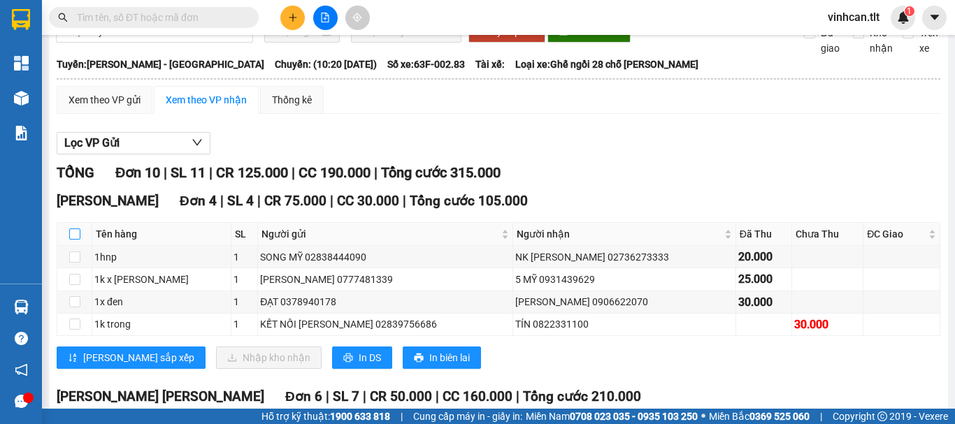
click at [74, 240] on input "checkbox" at bounding box center [74, 234] width 11 height 11
checkbox input "true"
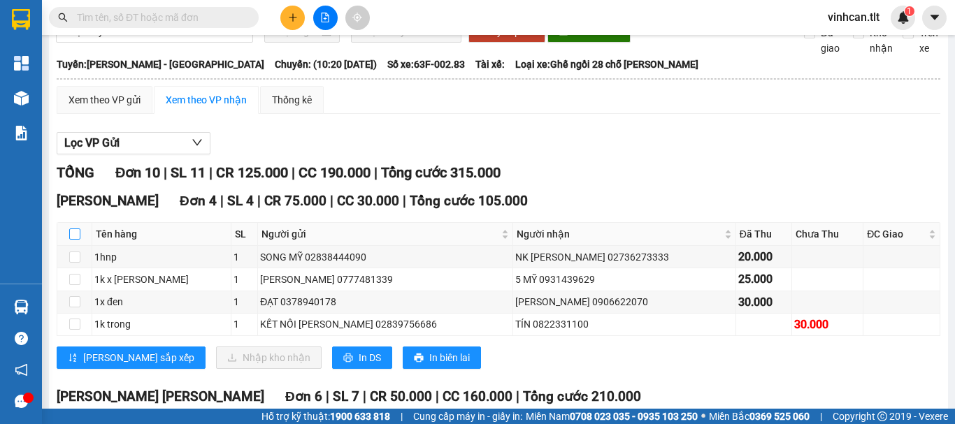
checkbox input "true"
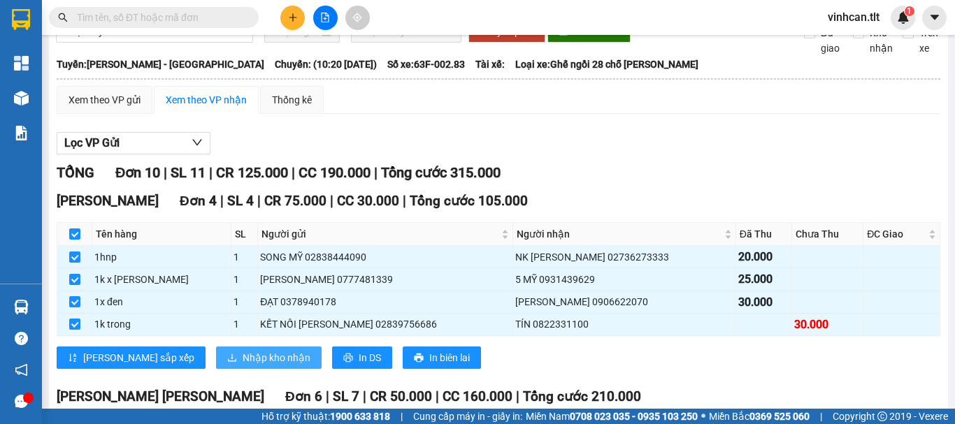
click at [242, 365] on span "Nhập kho nhận" at bounding box center [276, 357] width 68 height 15
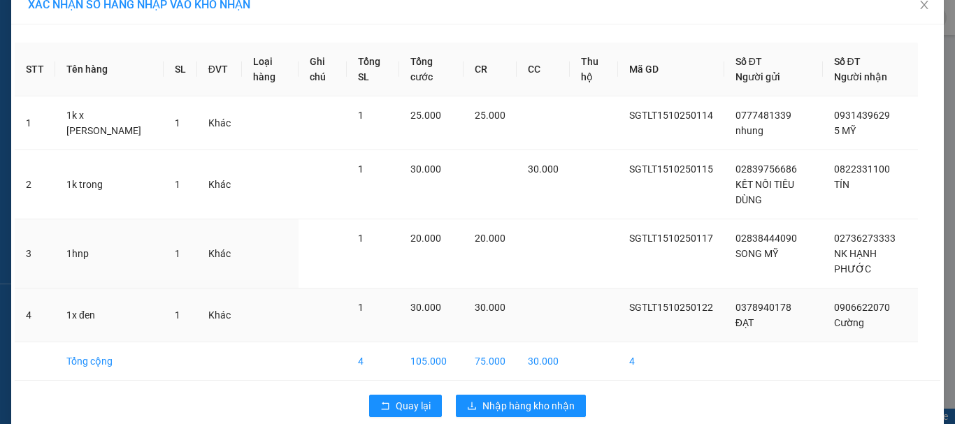
scroll to position [41, 0]
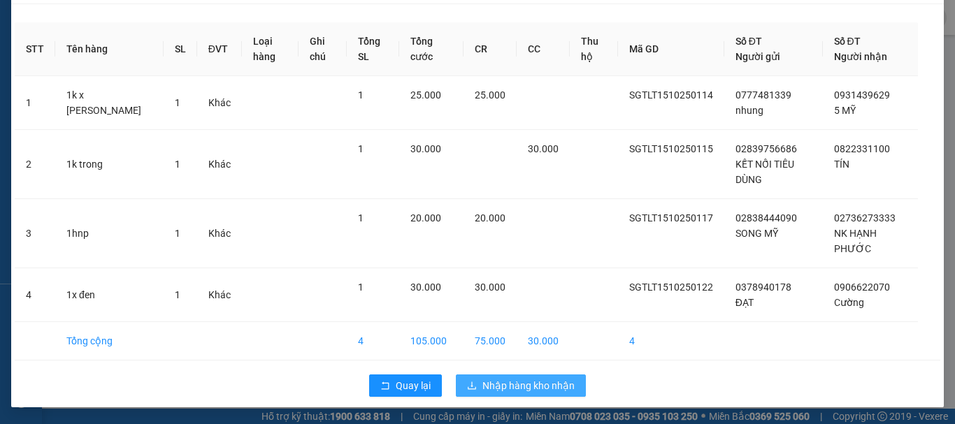
click at [513, 379] on span "Nhập hàng kho nhận" at bounding box center [528, 385] width 92 height 15
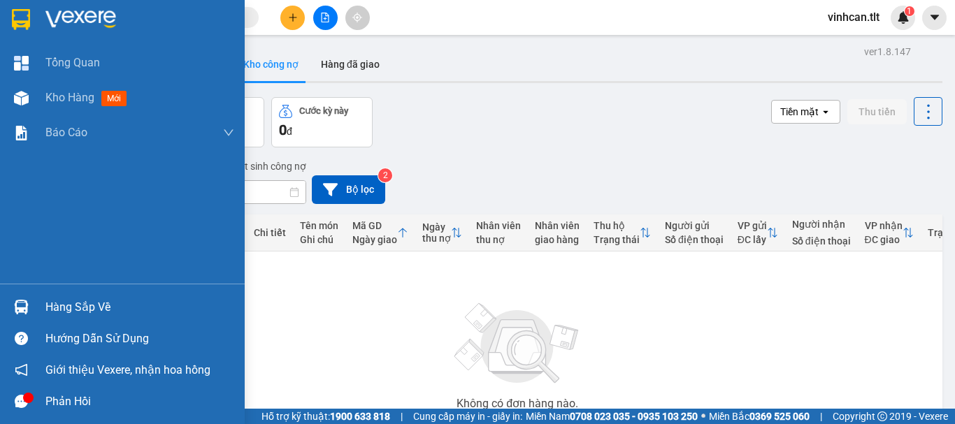
click at [51, 305] on div "Hàng sắp về" at bounding box center [139, 307] width 189 height 21
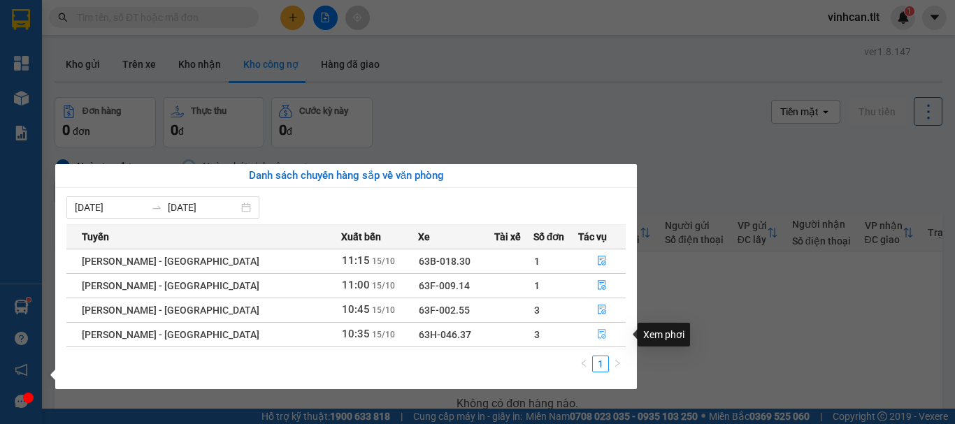
click at [597, 337] on icon "file-done" at bounding box center [602, 334] width 10 height 10
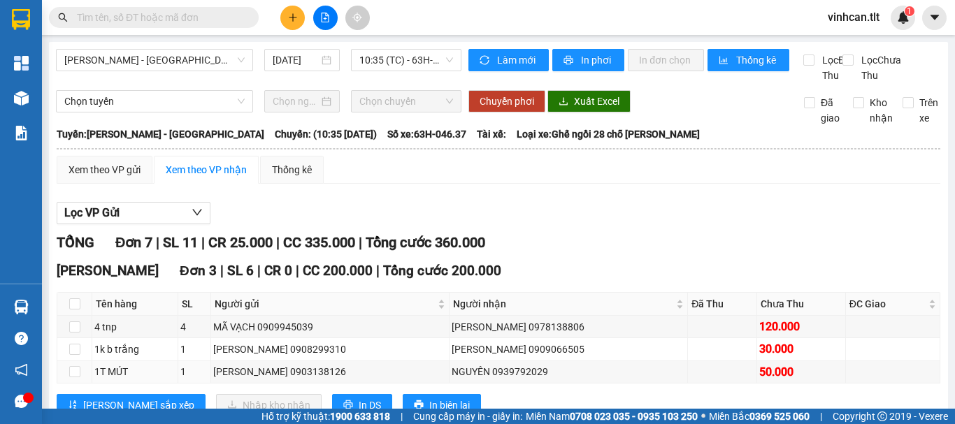
scroll to position [140, 0]
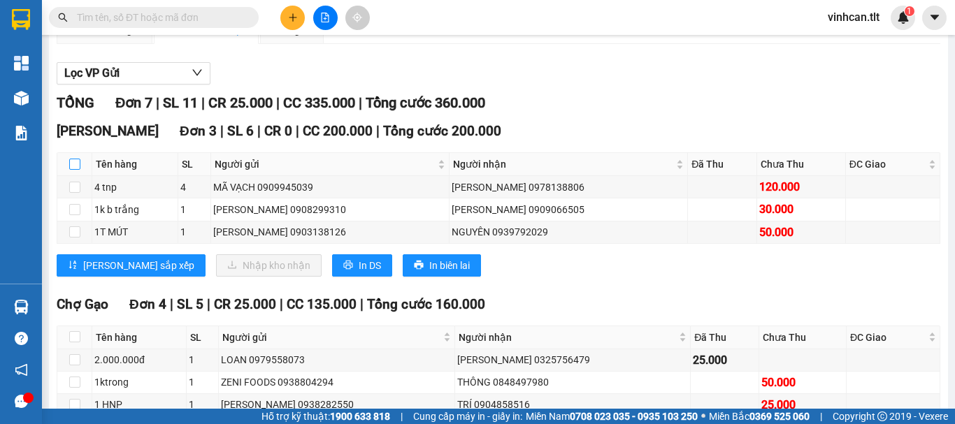
click at [73, 170] on input "checkbox" at bounding box center [74, 164] width 11 height 11
checkbox input "true"
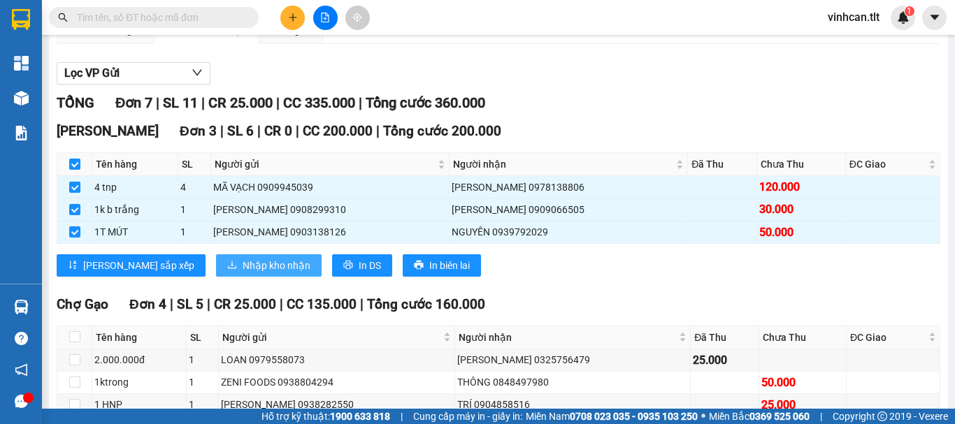
click at [242, 273] on span "Nhập kho nhận" at bounding box center [276, 265] width 68 height 15
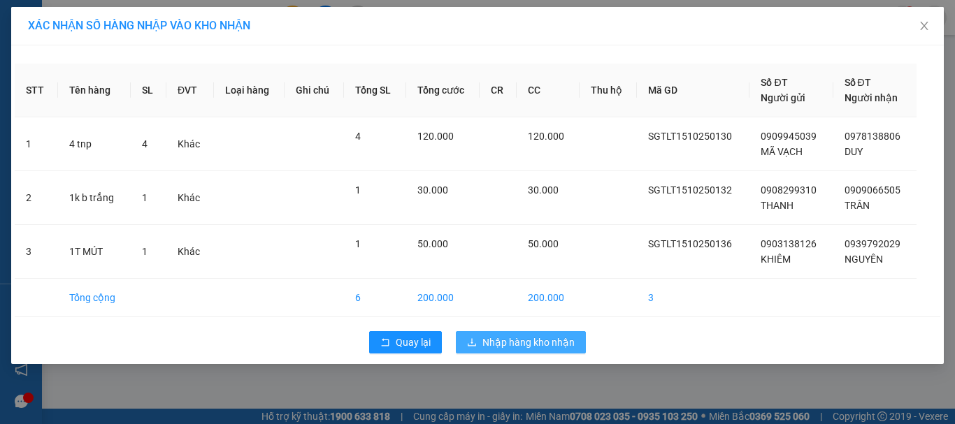
click at [534, 341] on span "Nhập hàng kho nhận" at bounding box center [528, 342] width 92 height 15
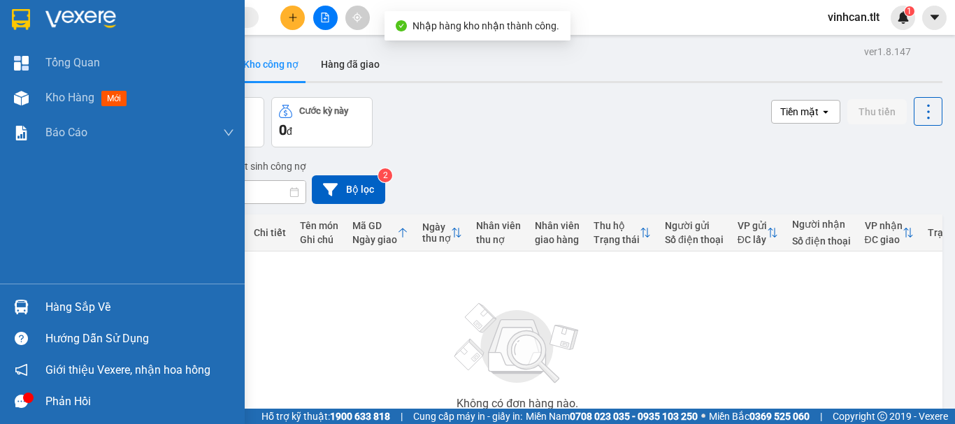
click at [76, 303] on div "Hàng sắp về" at bounding box center [139, 307] width 189 height 21
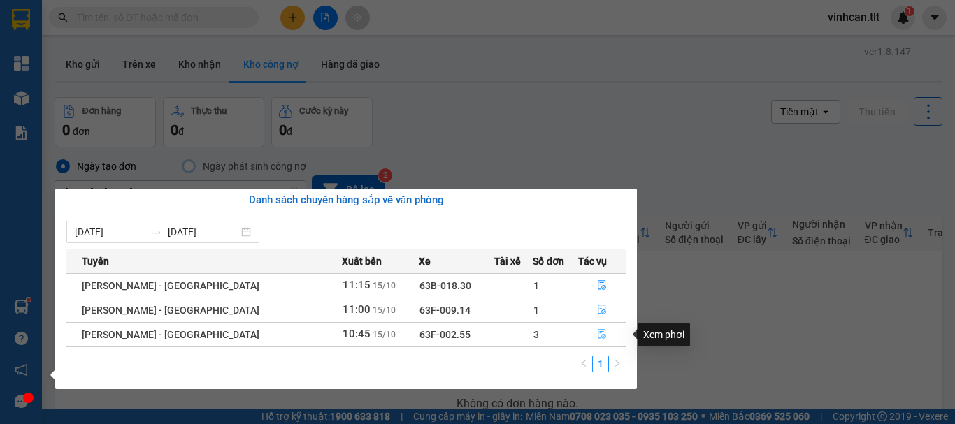
click at [597, 332] on icon "file-done" at bounding box center [601, 335] width 8 height 10
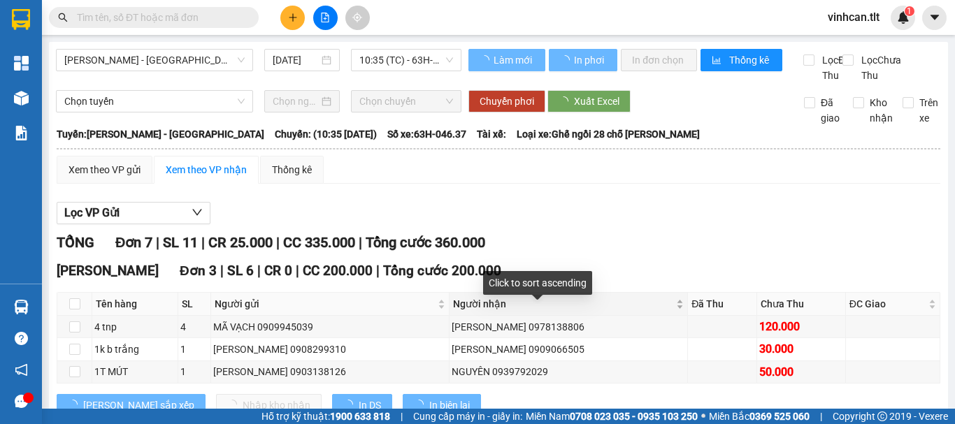
scroll to position [70, 0]
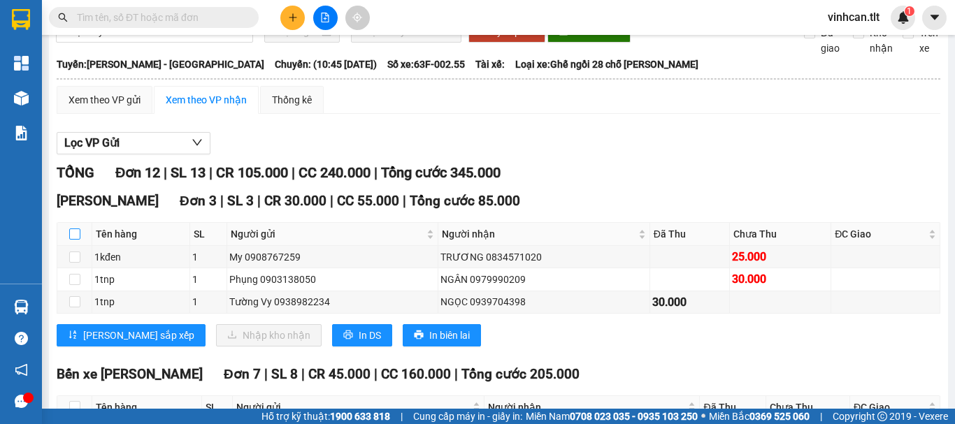
click at [69, 240] on input "checkbox" at bounding box center [74, 234] width 11 height 11
checkbox input "true"
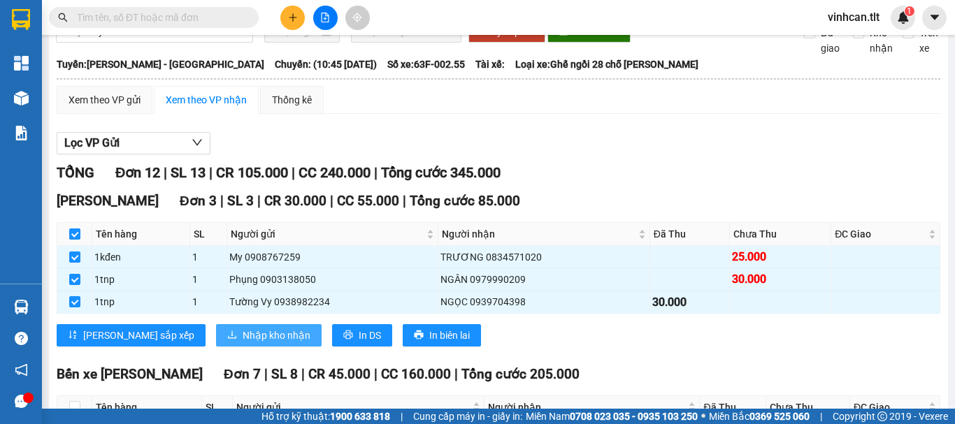
click at [242, 343] on span "Nhập kho nhận" at bounding box center [276, 335] width 68 height 15
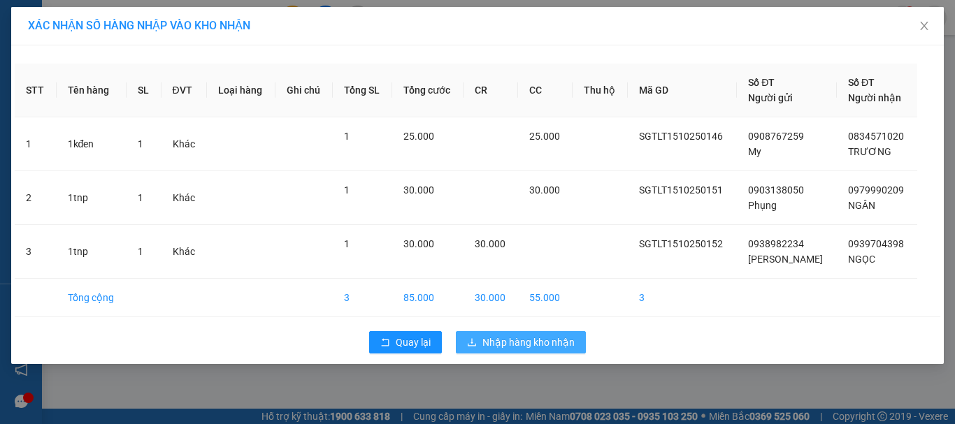
click at [516, 343] on span "Nhập hàng kho nhận" at bounding box center [528, 342] width 92 height 15
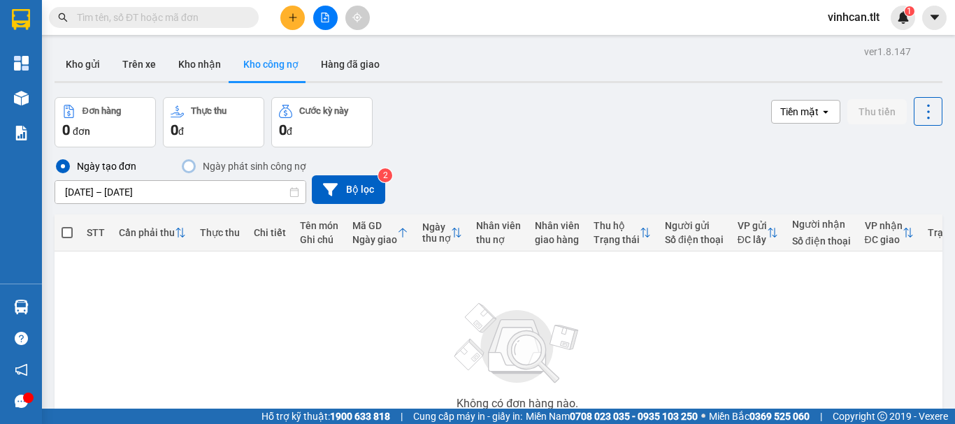
click at [228, 19] on input "text" at bounding box center [159, 17] width 165 height 15
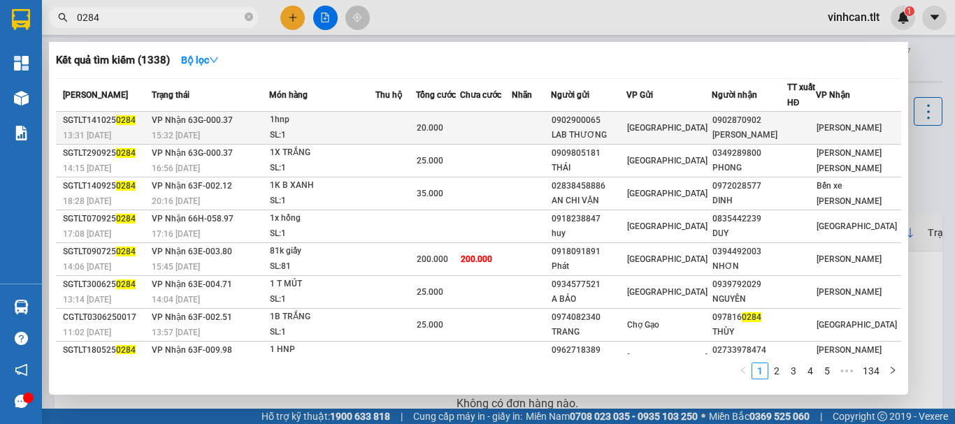
type input "0284"
click at [617, 125] on div "0902900065" at bounding box center [588, 120] width 74 height 15
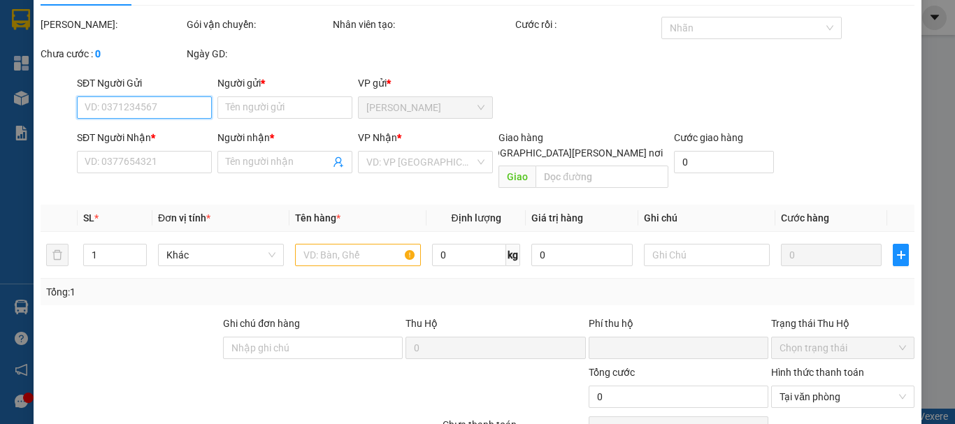
type input "0902900065"
type input "LAB THƯƠNG"
type input "0902870902"
type input "[PERSON_NAME]"
type input "0"
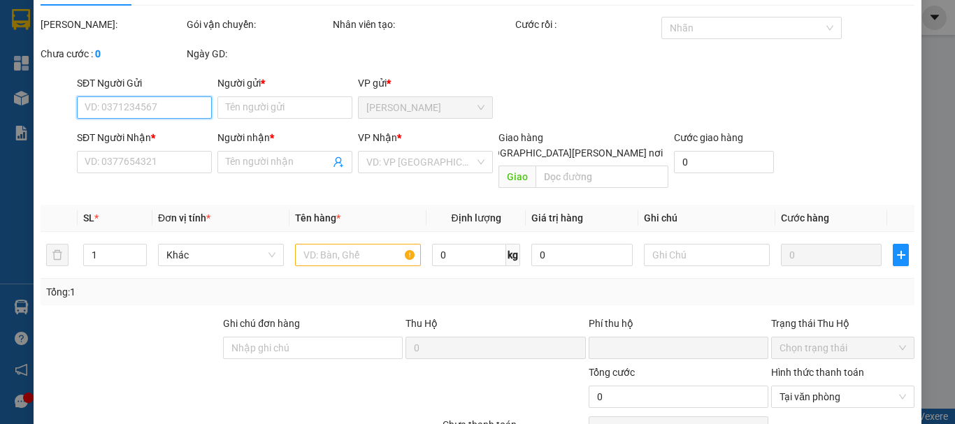
type input "20.000"
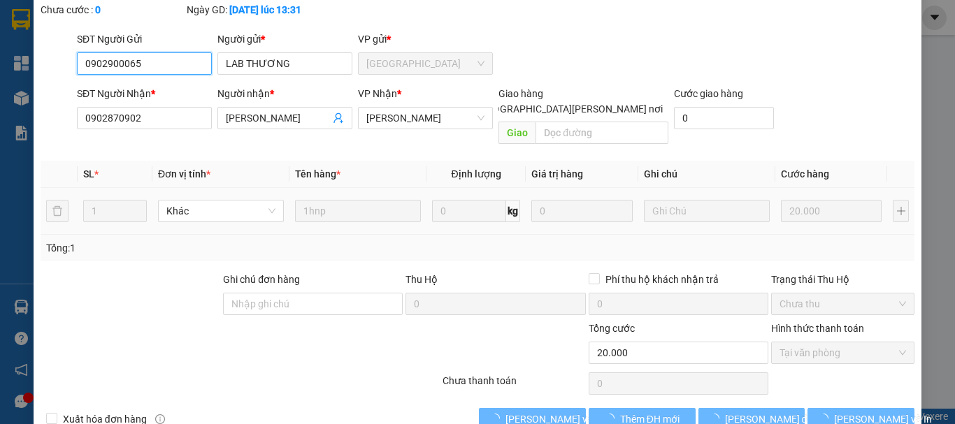
scroll to position [96, 0]
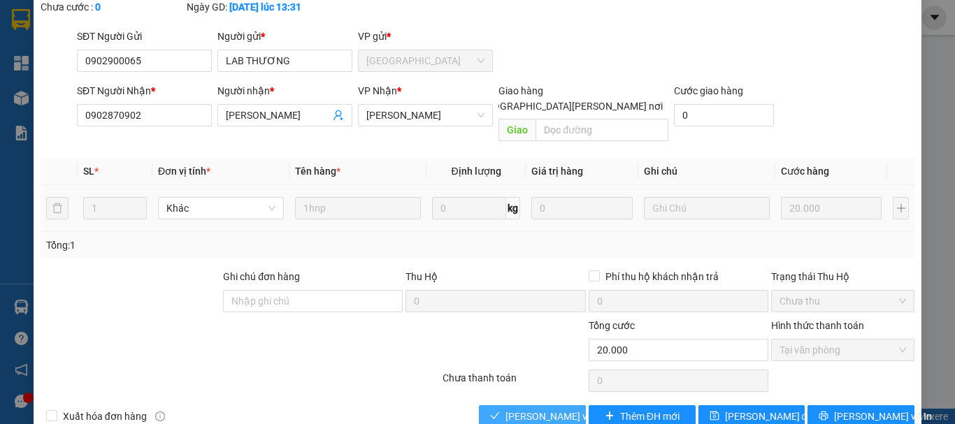
click at [566, 409] on span "[PERSON_NAME] và [PERSON_NAME] hàng" at bounding box center [599, 416] width 189 height 15
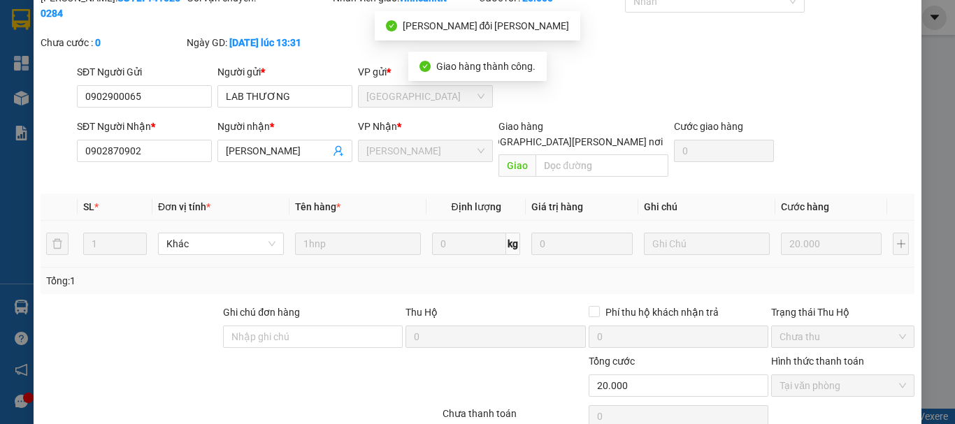
scroll to position [0, 0]
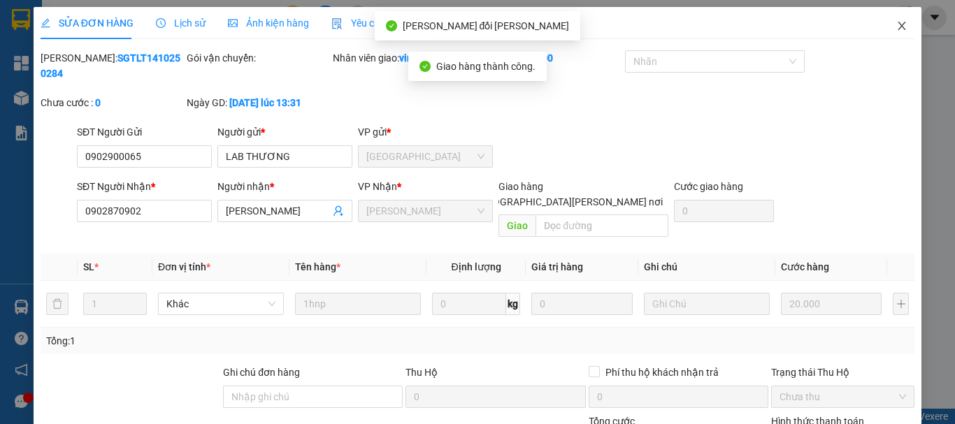
click at [896, 24] on icon "close" at bounding box center [901, 25] width 11 height 11
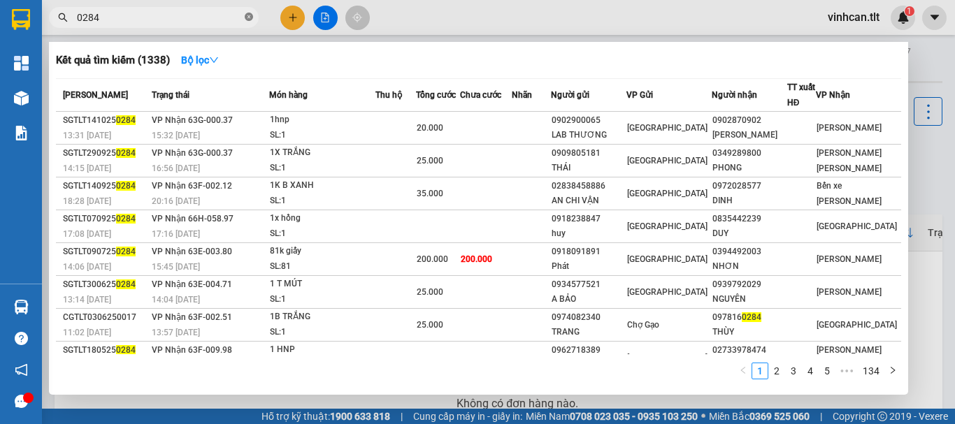
drag, startPoint x: 249, startPoint y: 17, endPoint x: 214, endPoint y: 17, distance: 34.9
click at [248, 17] on icon "close-circle" at bounding box center [249, 17] width 8 height 8
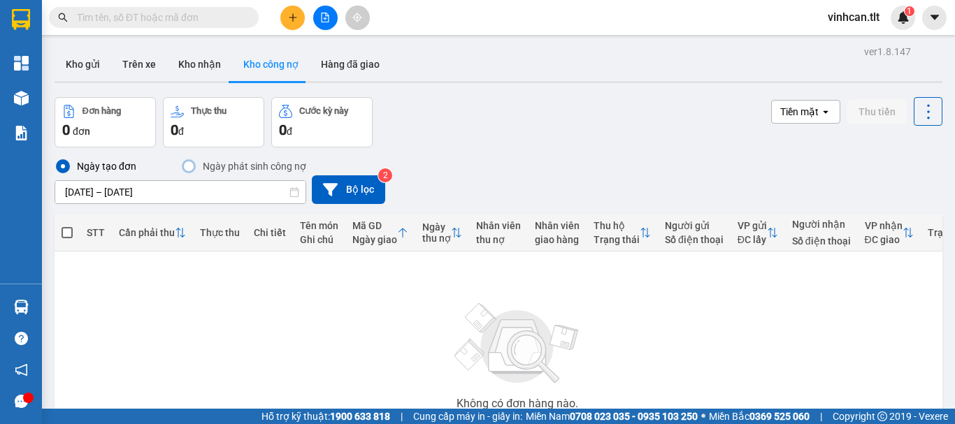
click at [206, 17] on input "text" at bounding box center [159, 17] width 165 height 15
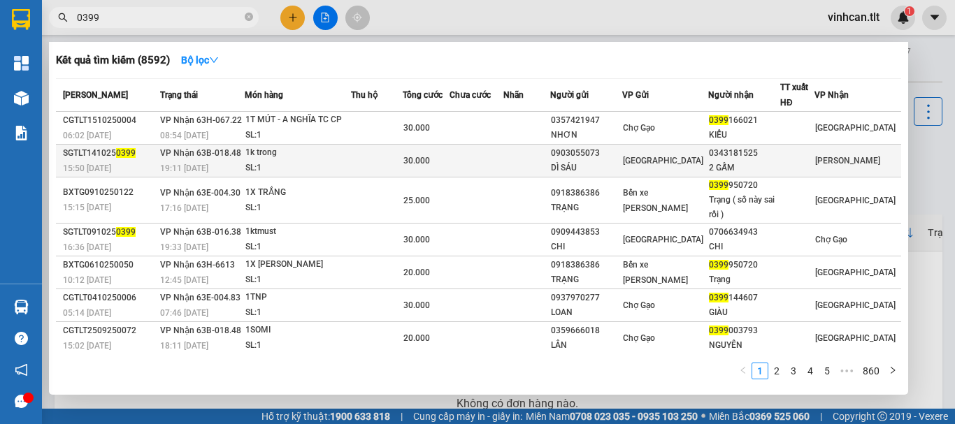
type input "0399"
click at [606, 152] on div "0903055073" at bounding box center [586, 153] width 71 height 15
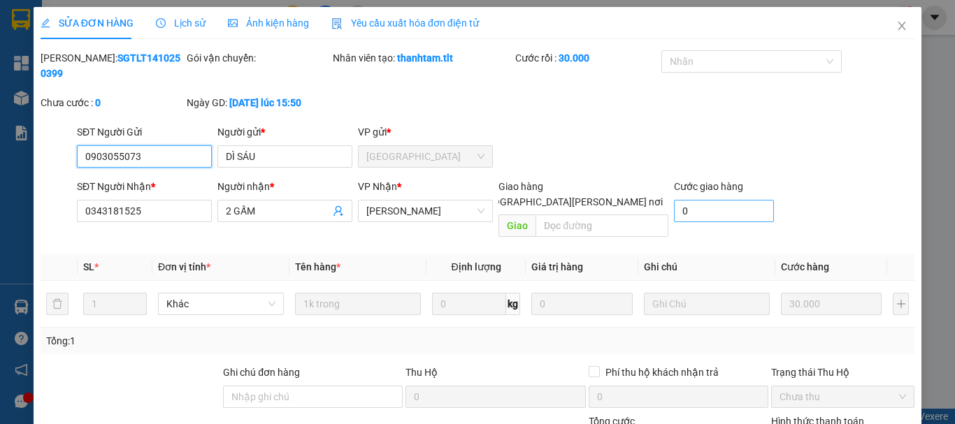
scroll to position [96, 0]
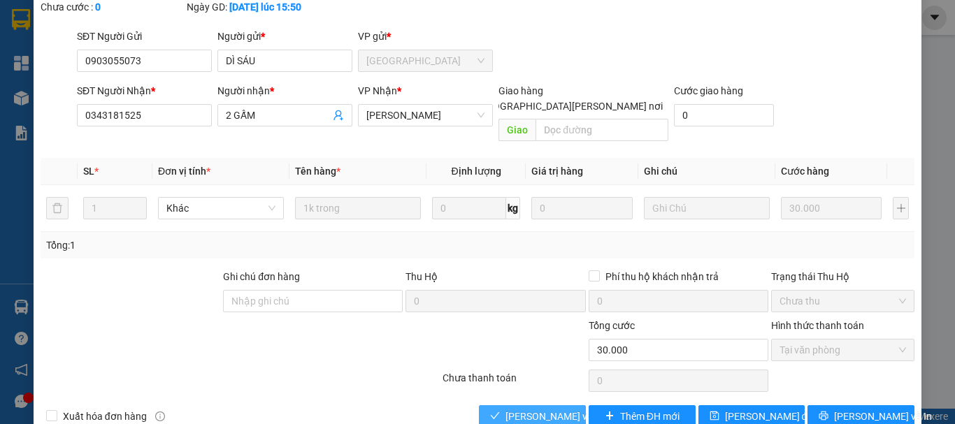
drag, startPoint x: 551, startPoint y: 381, endPoint x: 556, endPoint y: 366, distance: 15.5
click at [551, 409] on span "[PERSON_NAME] và [PERSON_NAME] hàng" at bounding box center [599, 416] width 189 height 15
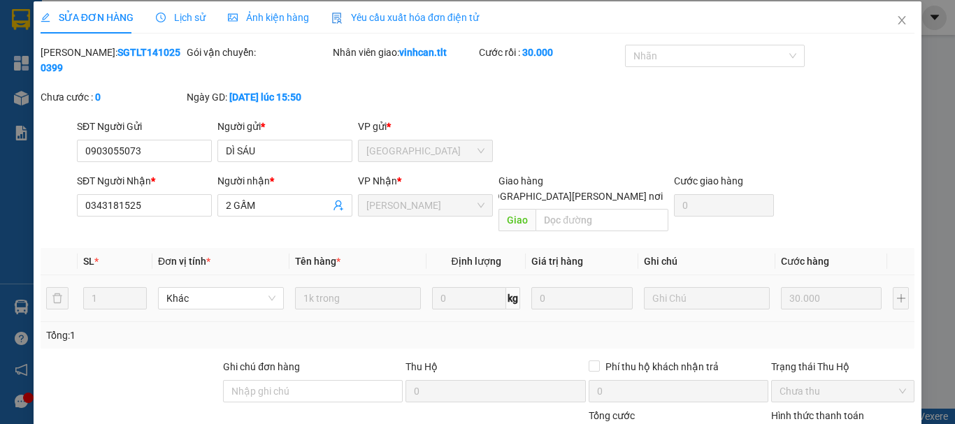
scroll to position [0, 0]
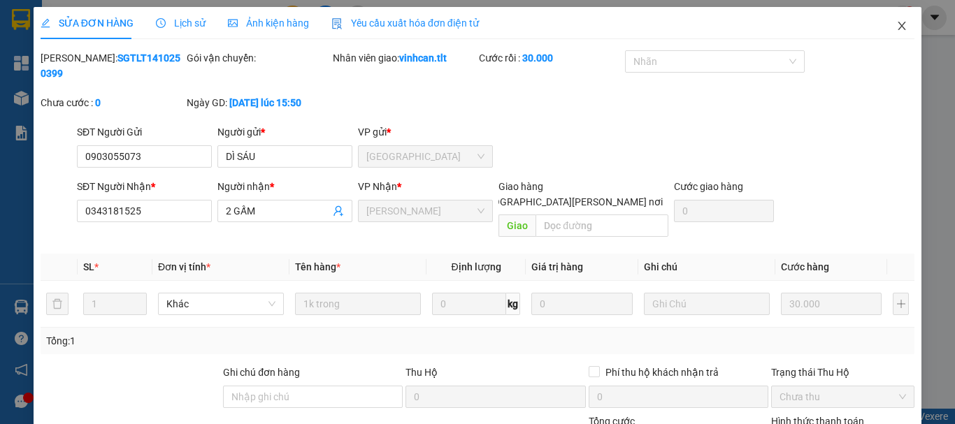
click at [896, 24] on icon "close" at bounding box center [901, 25] width 11 height 11
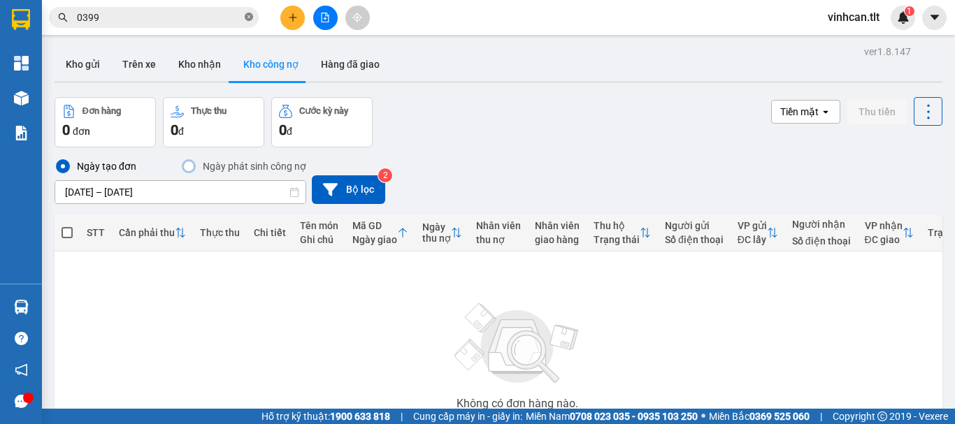
click at [248, 18] on icon "close-circle" at bounding box center [249, 17] width 8 height 8
click at [208, 19] on input "text" at bounding box center [159, 17] width 165 height 15
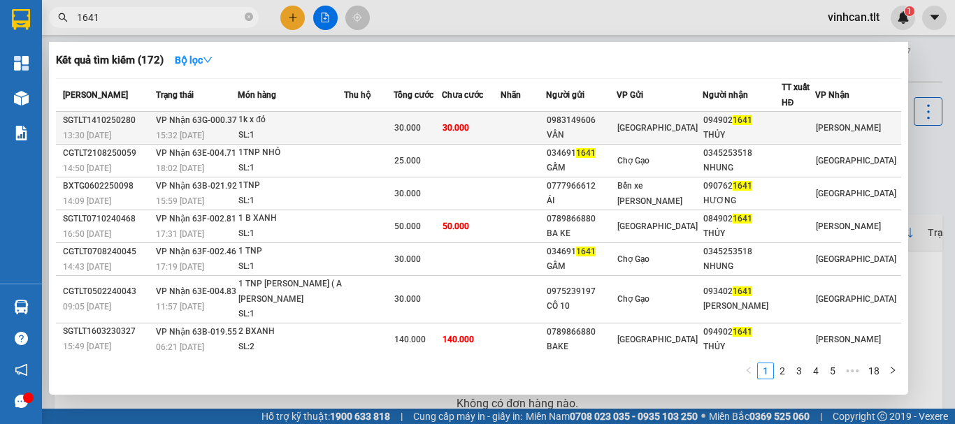
type input "1641"
click at [595, 124] on div "0983149606" at bounding box center [580, 120] width 69 height 15
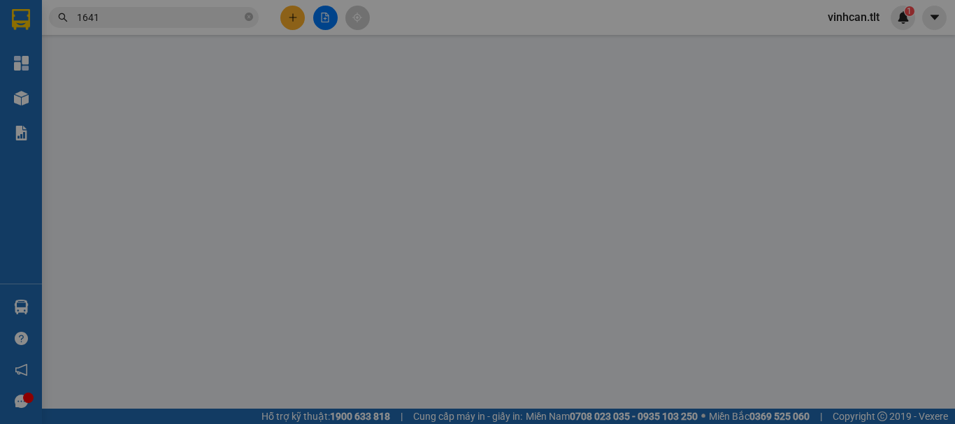
type input "0983149606"
type input "VÂN"
type input "0949021641"
type input "THỦY"
type input "0"
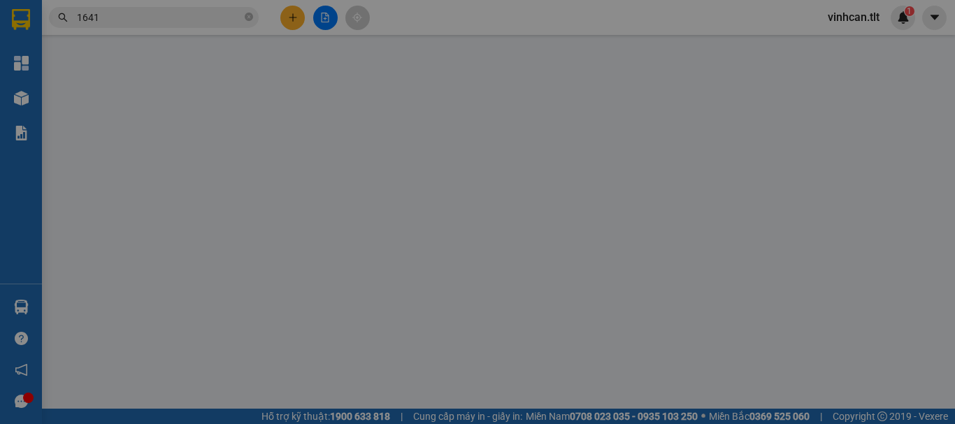
type input "30.000"
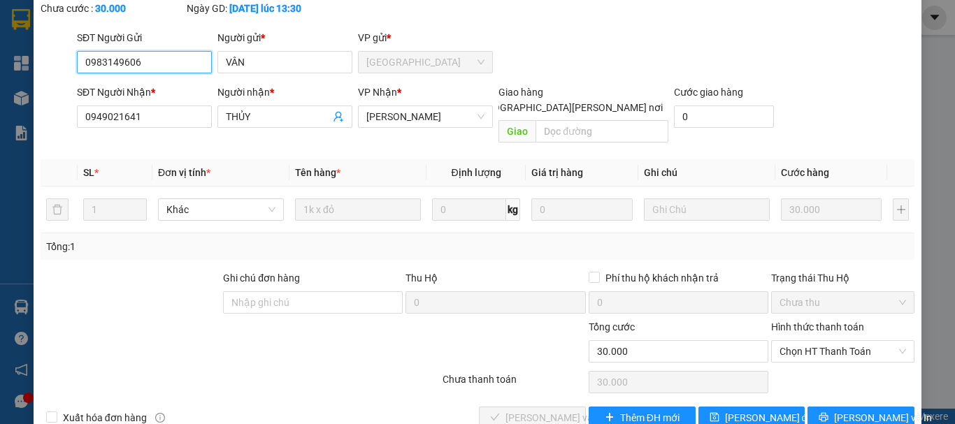
scroll to position [96, 0]
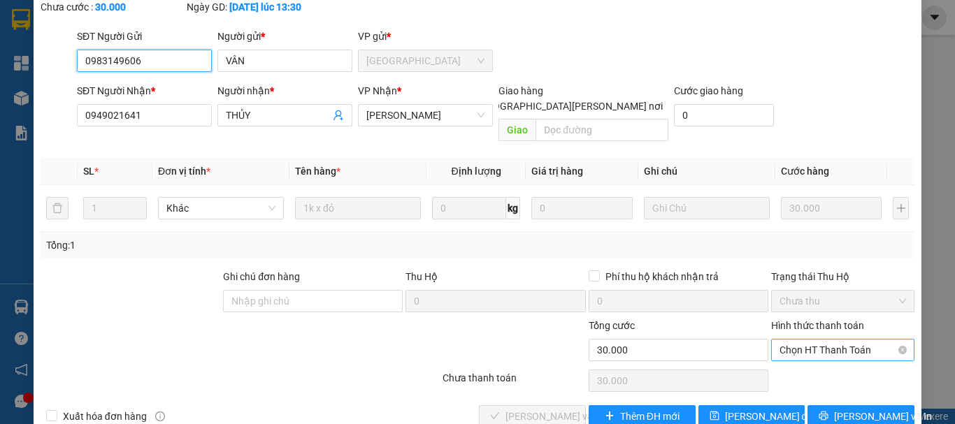
click at [793, 340] on span "Chọn HT Thanh Toán" at bounding box center [842, 350] width 126 height 21
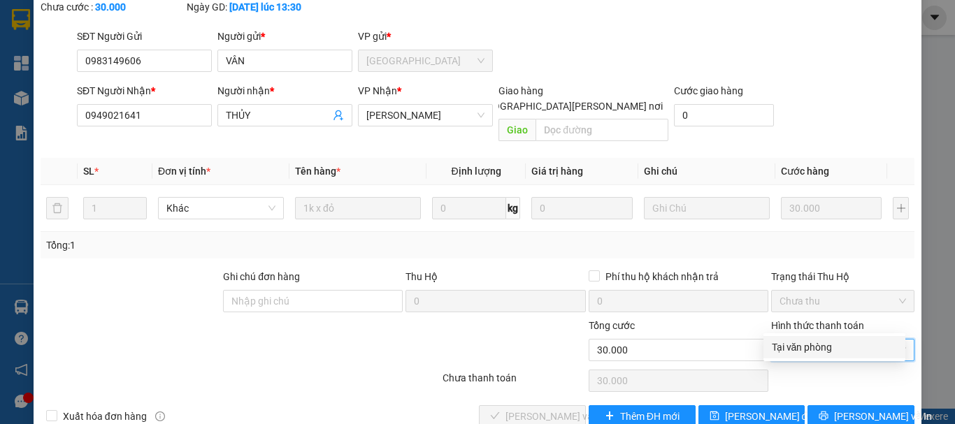
click at [788, 347] on div "Tại văn phòng" at bounding box center [833, 347] width 125 height 15
type input "0"
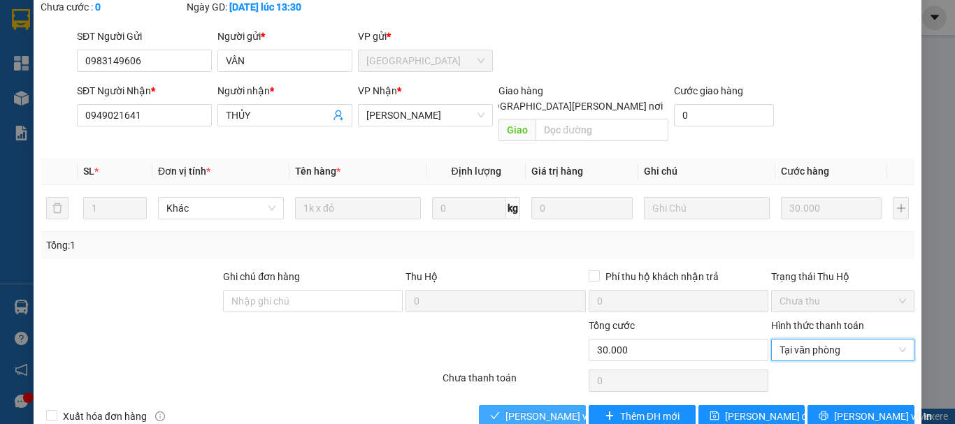
click at [566, 409] on span "[PERSON_NAME] và [PERSON_NAME] hàng" at bounding box center [599, 416] width 189 height 15
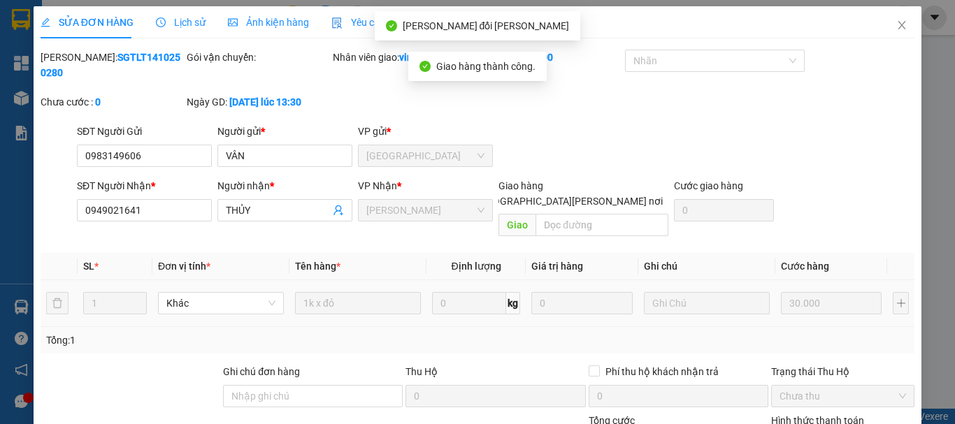
scroll to position [0, 0]
click at [896, 28] on icon "close" at bounding box center [901, 25] width 11 height 11
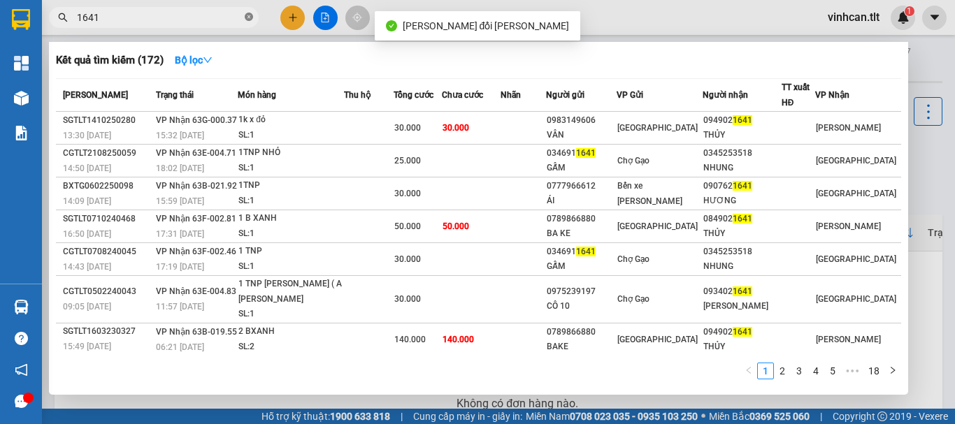
click at [247, 20] on icon "close-circle" at bounding box center [249, 17] width 8 height 8
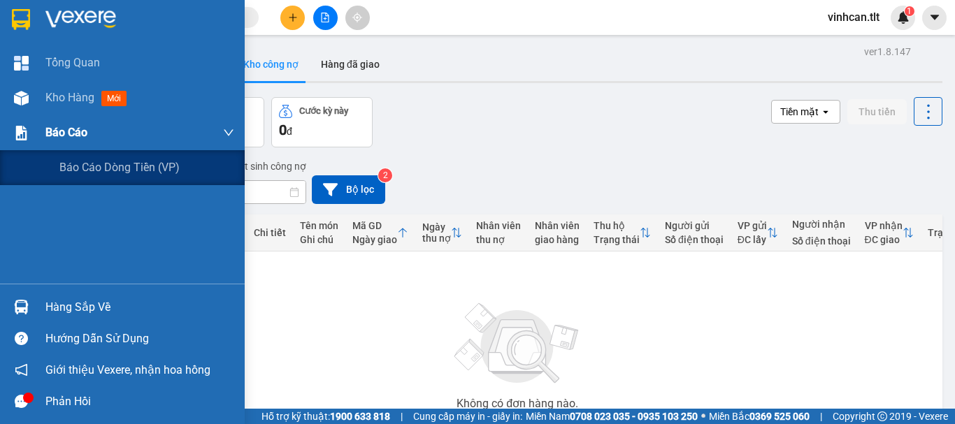
click at [63, 128] on span "Báo cáo" at bounding box center [66, 132] width 42 height 17
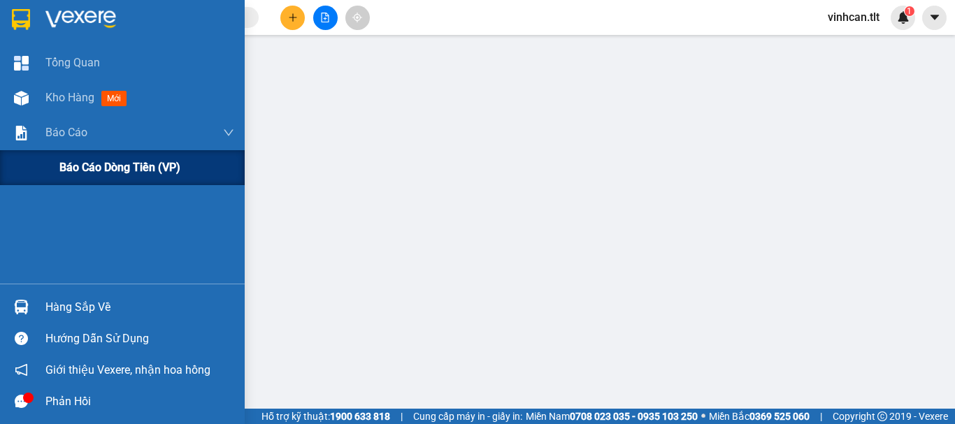
click at [103, 171] on span "Báo cáo dòng tiền (VP)" at bounding box center [119, 167] width 121 height 17
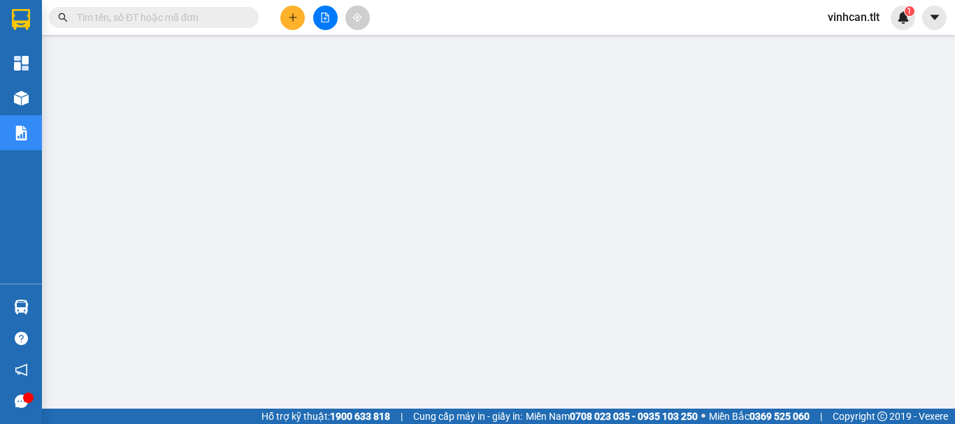
click at [220, 14] on input "text" at bounding box center [159, 17] width 165 height 15
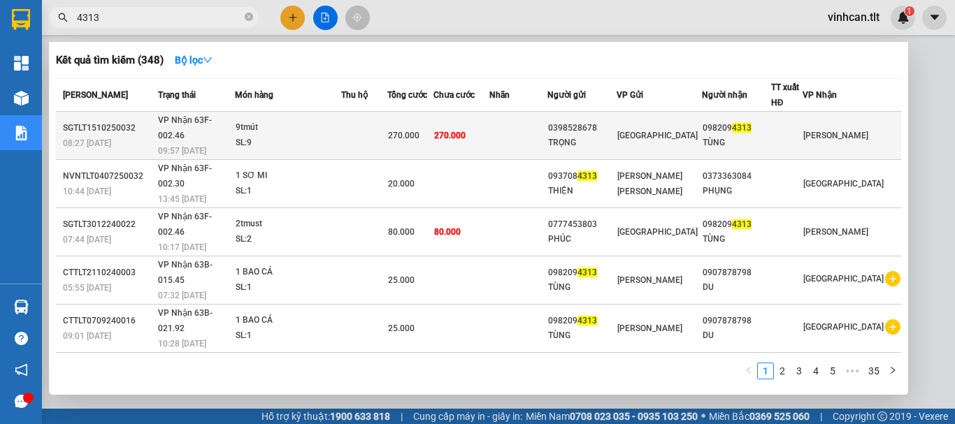
type input "4313"
click at [612, 136] on div "TRỌNG" at bounding box center [581, 143] width 67 height 15
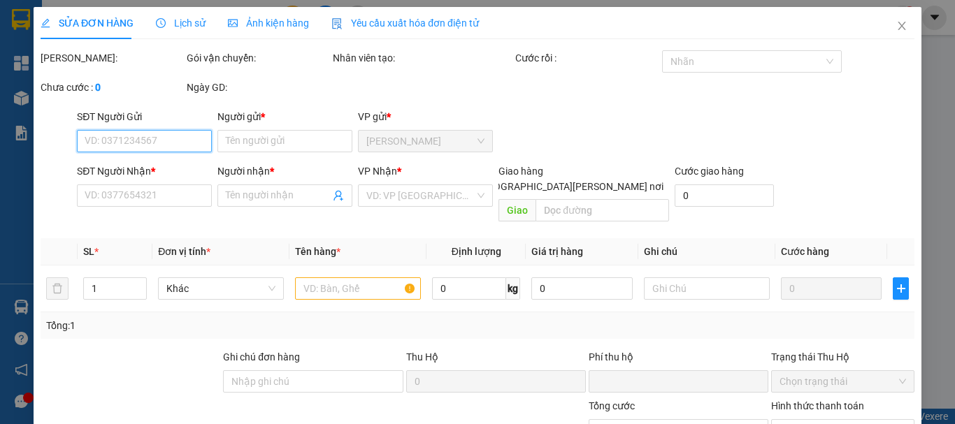
type input "0398528678"
type input "TRỌNG"
type input "0982094313"
type input "TÙNG"
type input "0"
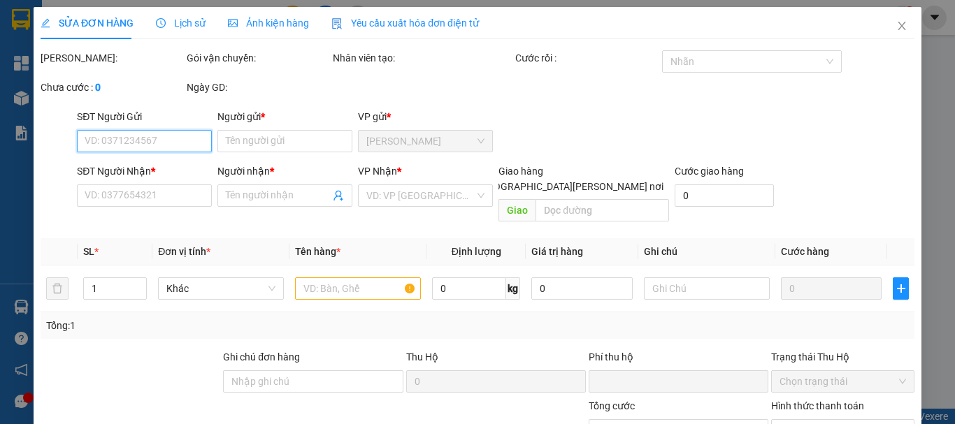
type input "270.000"
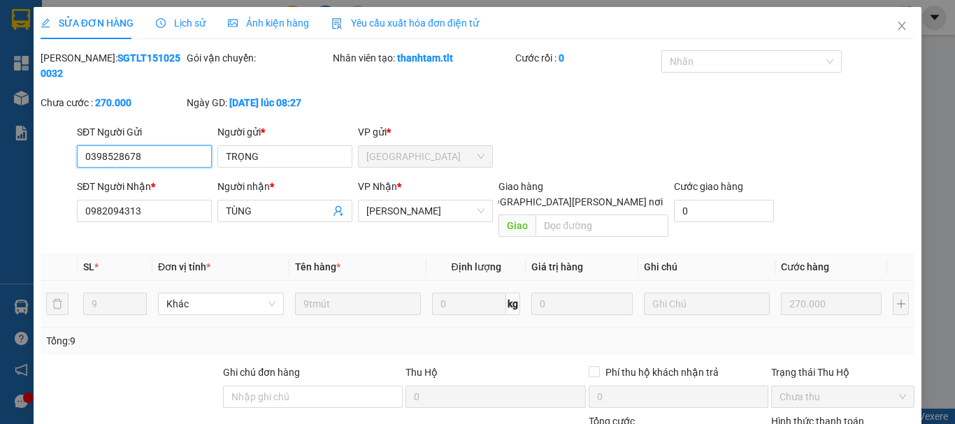
scroll to position [96, 0]
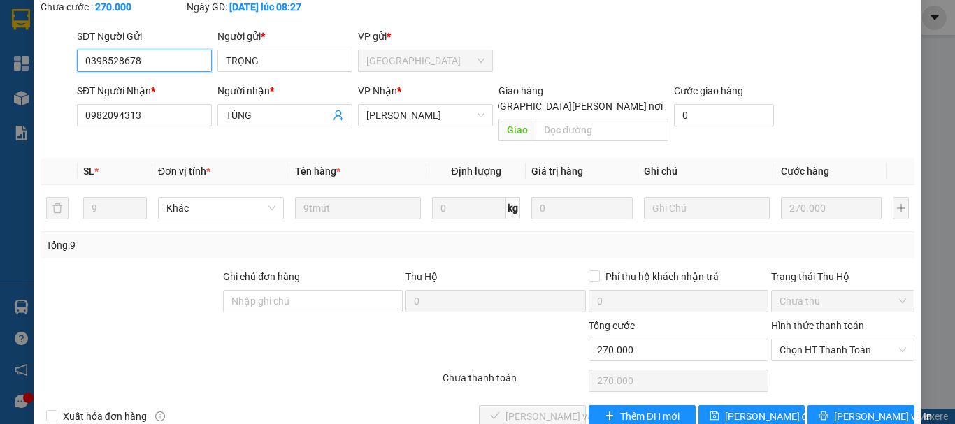
drag, startPoint x: 783, startPoint y: 315, endPoint x: 785, endPoint y: 331, distance: 16.1
click at [783, 340] on span "Chọn HT Thanh Toán" at bounding box center [842, 350] width 126 height 21
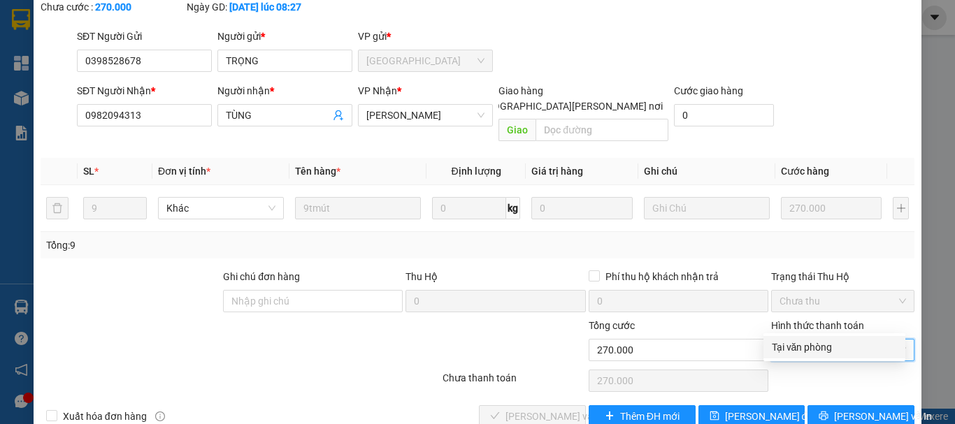
click at [788, 347] on div "Tại văn phòng" at bounding box center [833, 347] width 125 height 15
type input "0"
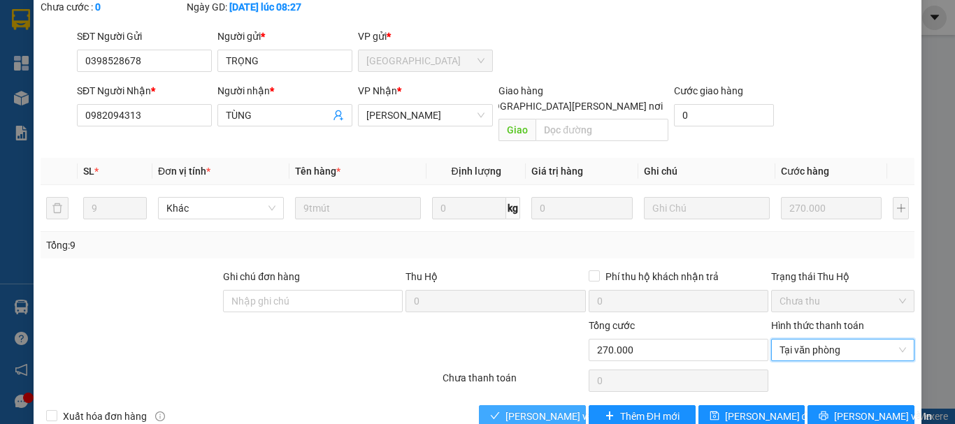
drag, startPoint x: 563, startPoint y: 385, endPoint x: 564, endPoint y: 375, distance: 10.5
click at [562, 409] on span "[PERSON_NAME] và [PERSON_NAME] hàng" at bounding box center [599, 416] width 189 height 15
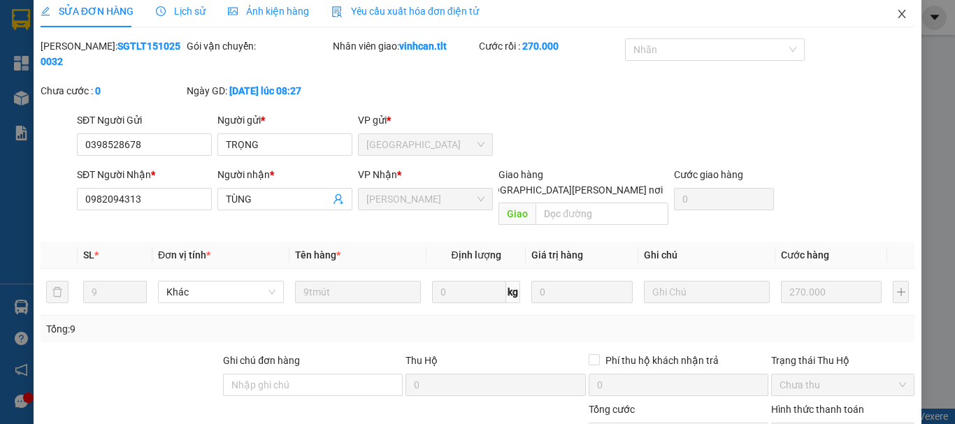
scroll to position [0, 0]
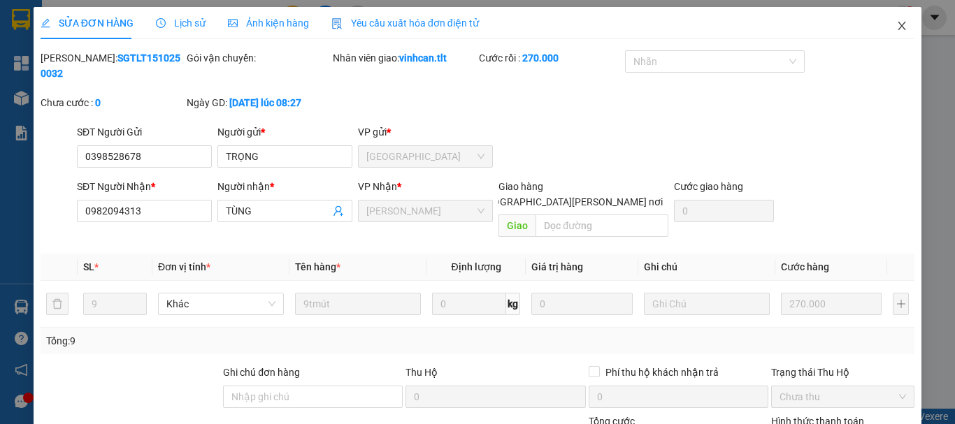
click at [896, 24] on icon "close" at bounding box center [901, 25] width 11 height 11
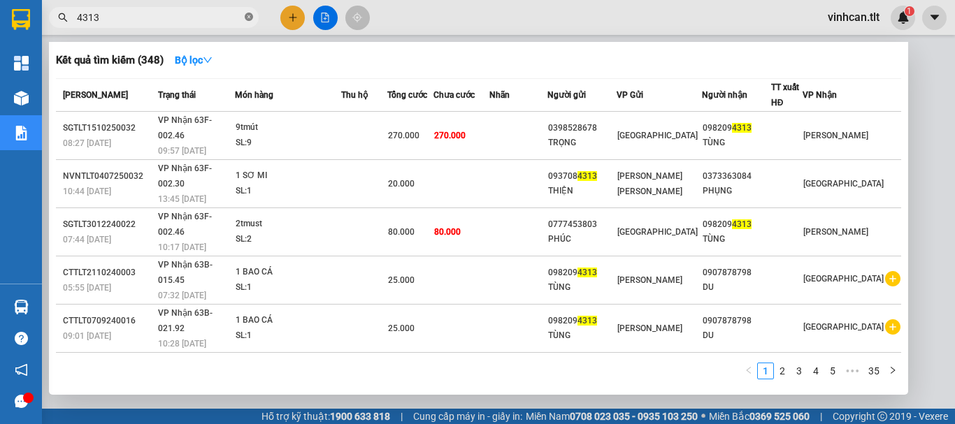
click at [247, 19] on icon "close-circle" at bounding box center [249, 17] width 8 height 8
